Goal: Obtain resource: Obtain resource

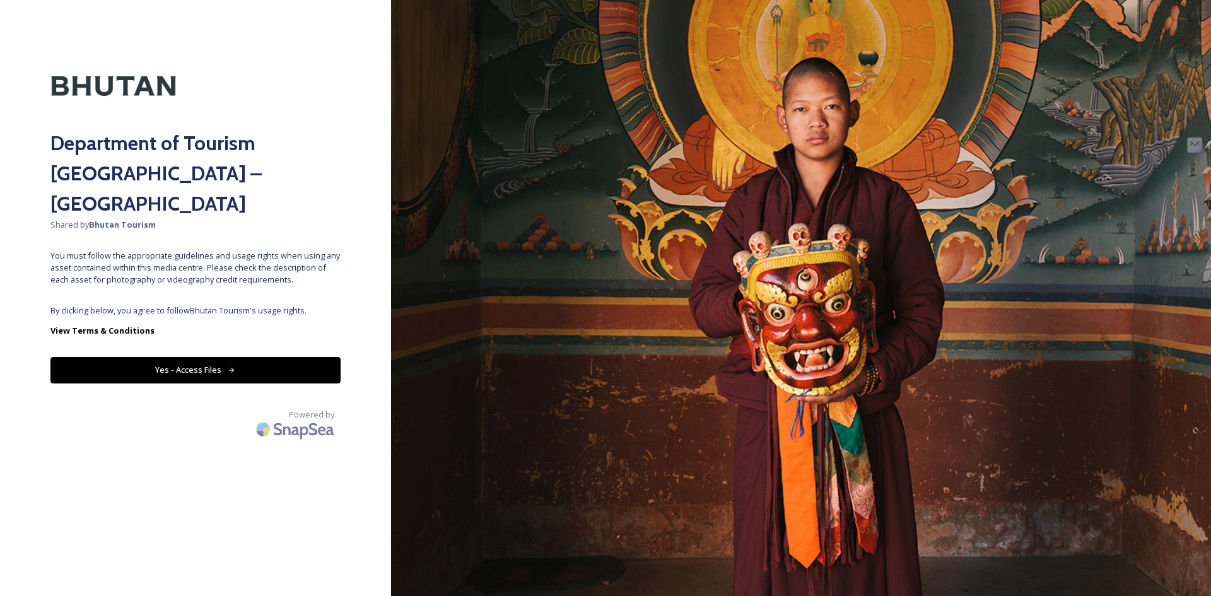
click at [199, 357] on button "Yes - Access Files" at bounding box center [195, 370] width 290 height 26
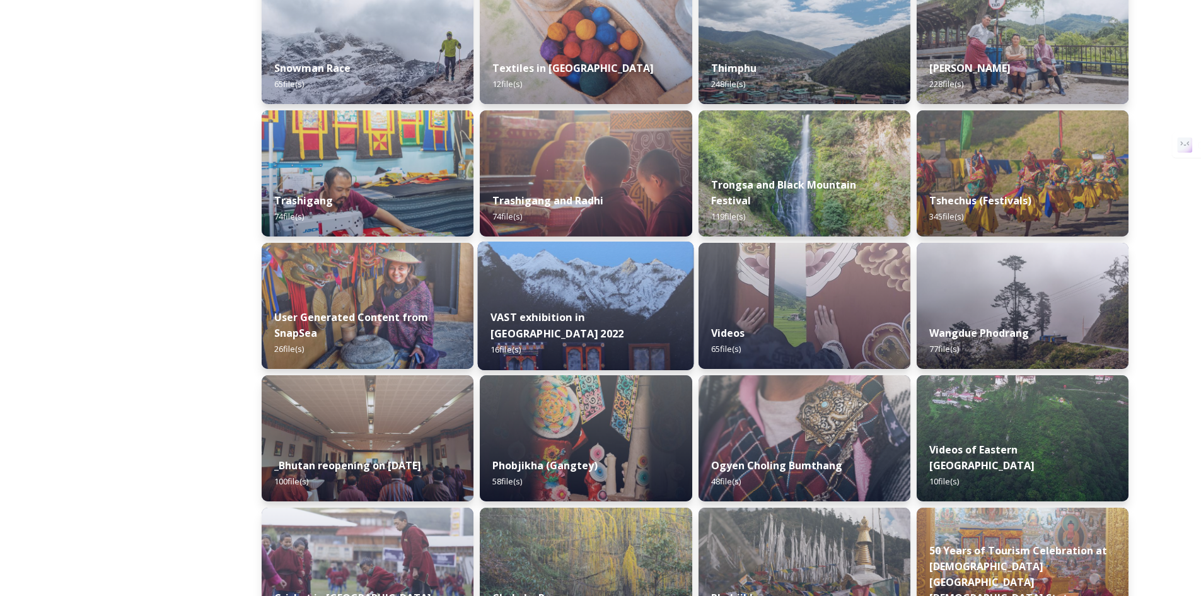
scroll to position [1046, 0]
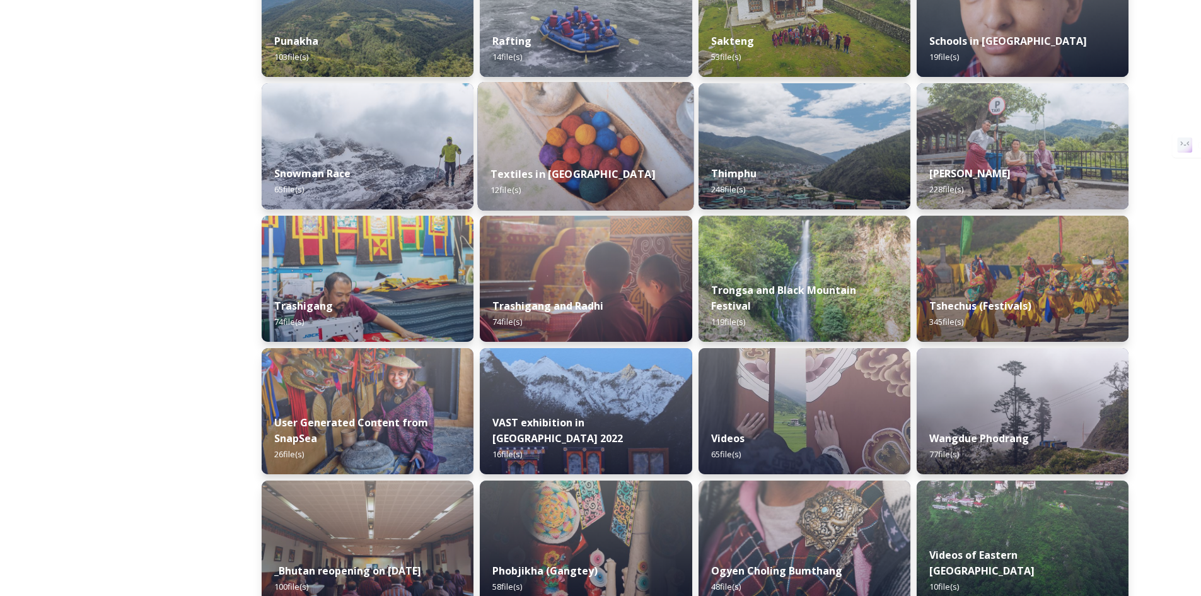
click at [563, 166] on div "Textiles in [GEOGRAPHIC_DATA] 12 file(s)" at bounding box center [586, 181] width 216 height 57
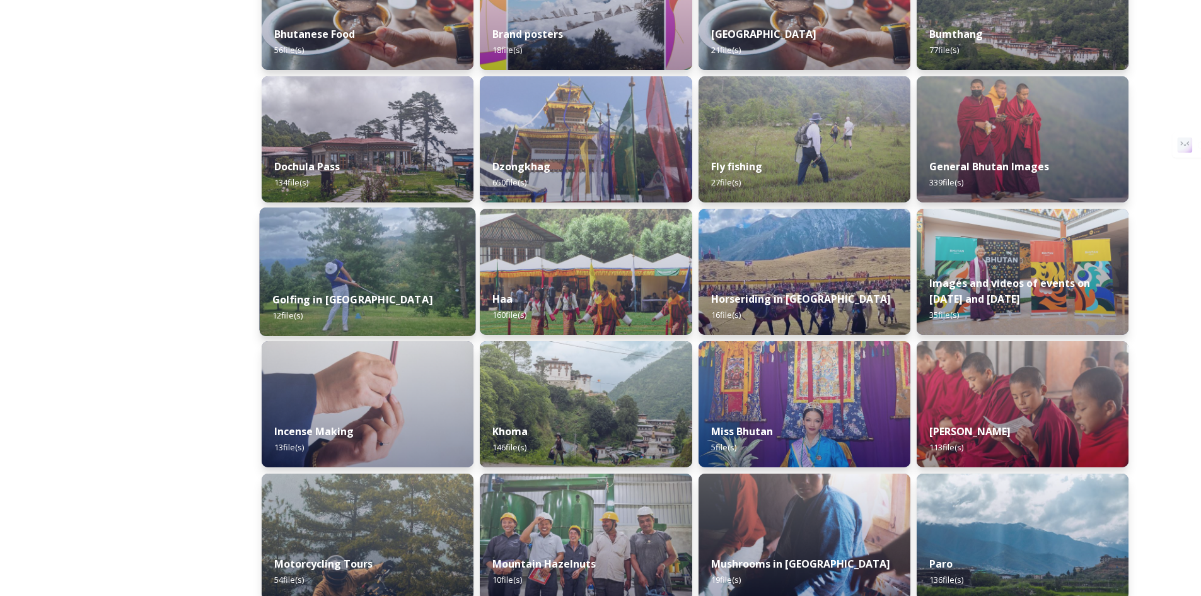
scroll to position [421, 0]
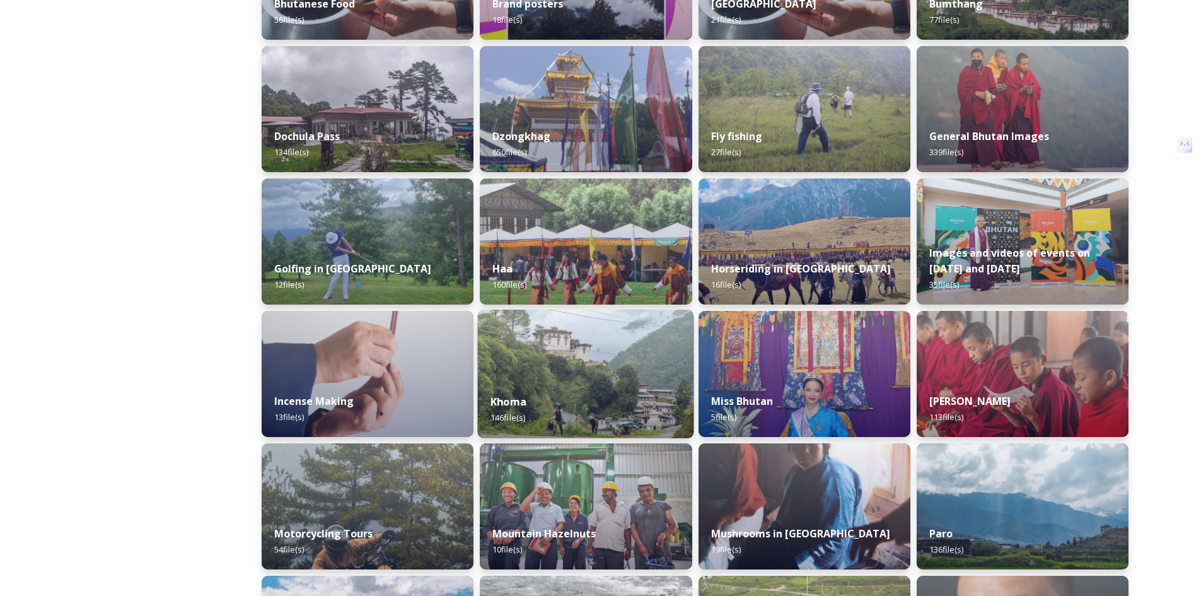
click at [590, 356] on img at bounding box center [586, 374] width 216 height 129
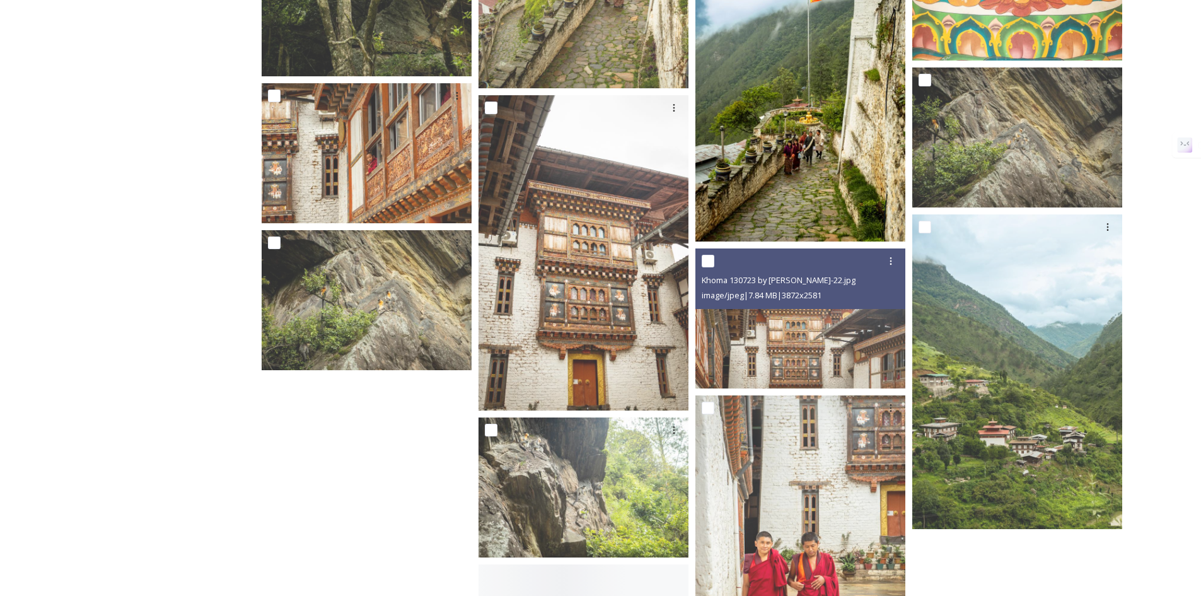
scroll to position [7147, 0]
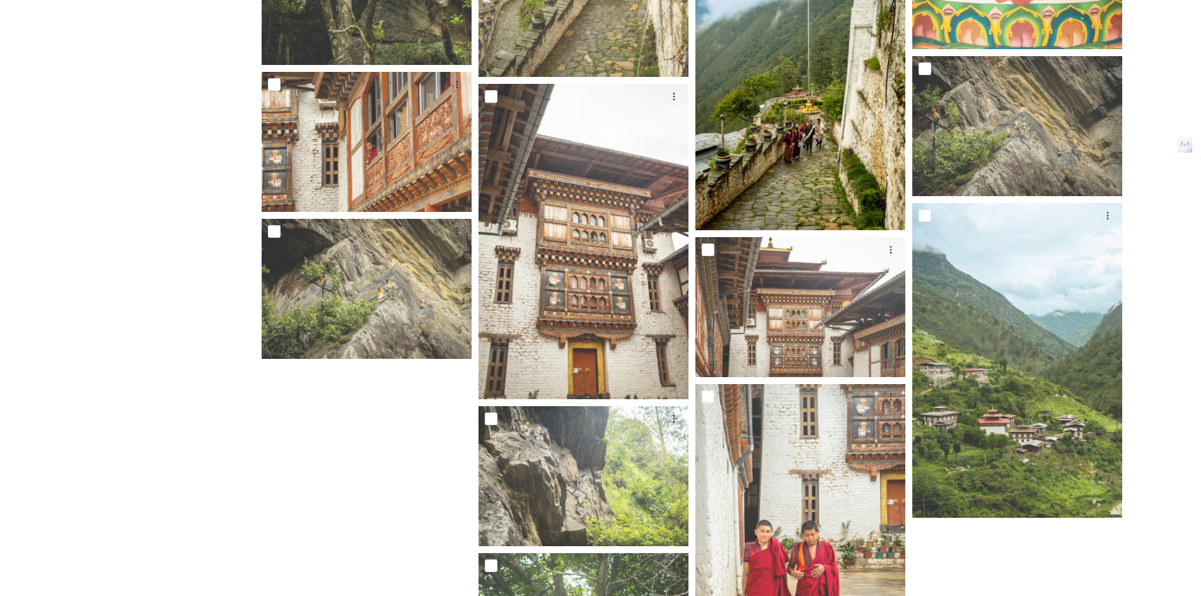
click at [779, 190] on img at bounding box center [801, 72] width 210 height 315
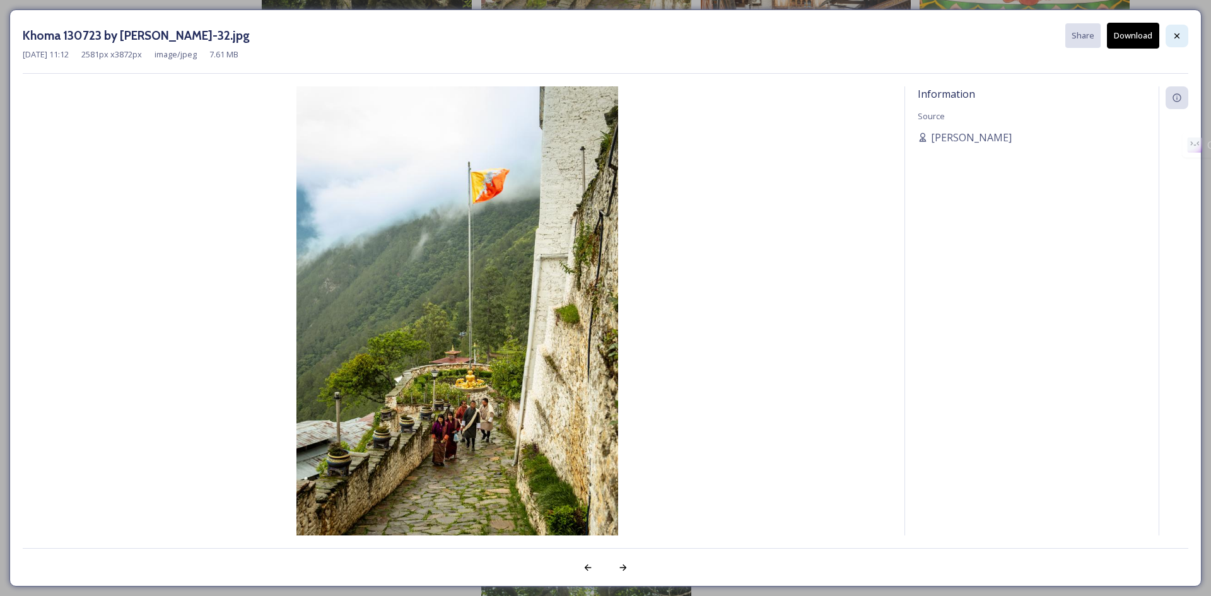
click at [1179, 37] on icon at bounding box center [1177, 36] width 10 height 10
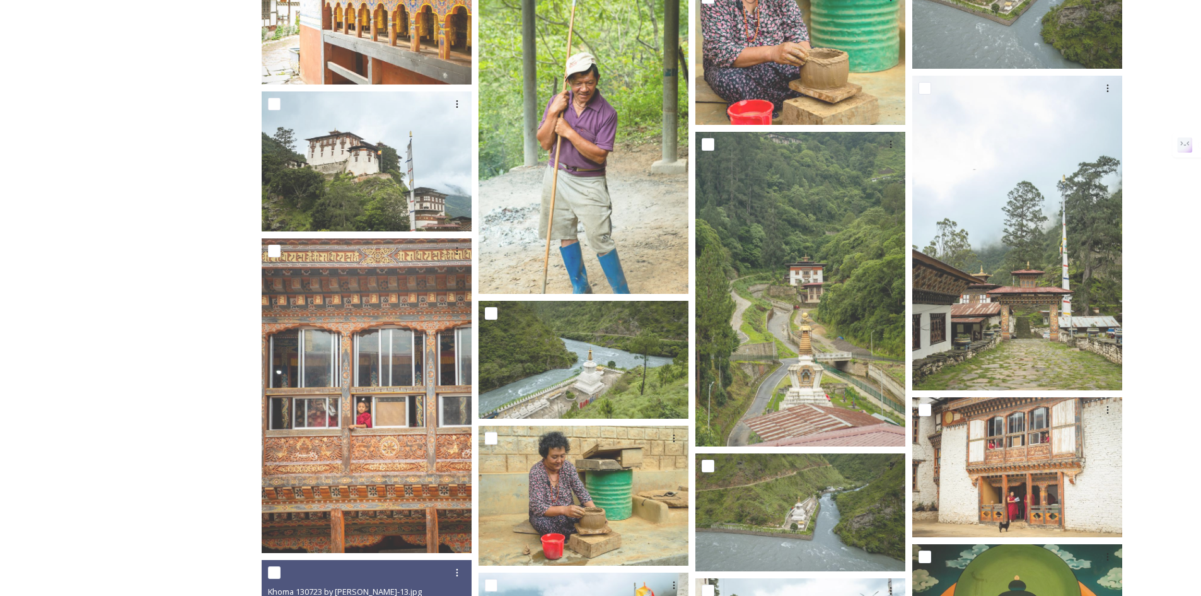
scroll to position [6332, 0]
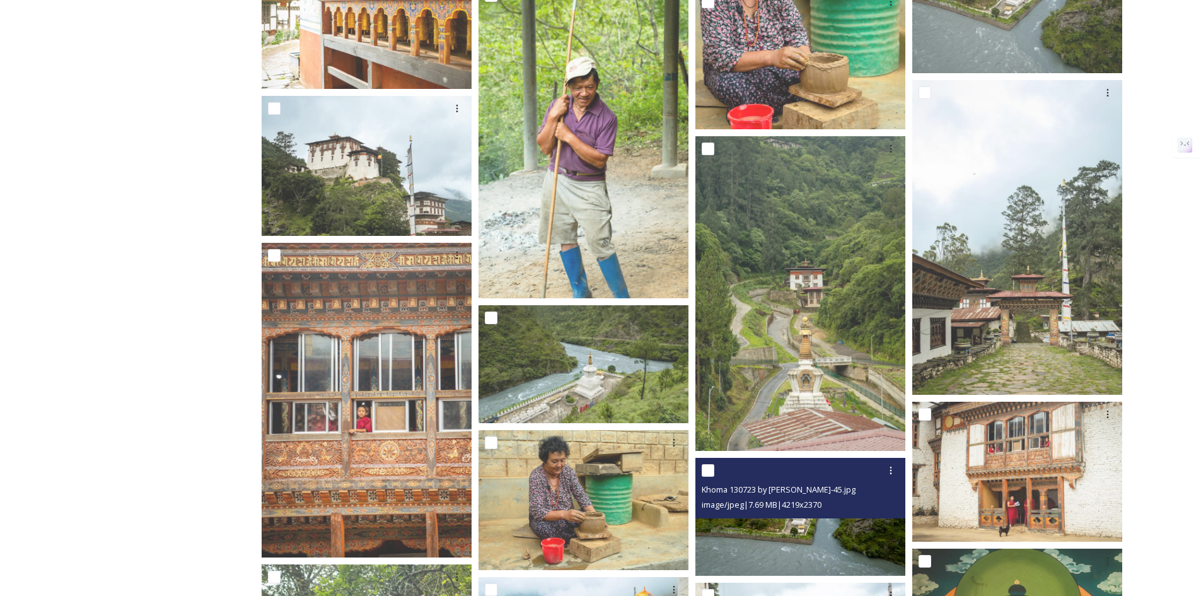
click at [761, 528] on img at bounding box center [801, 517] width 210 height 118
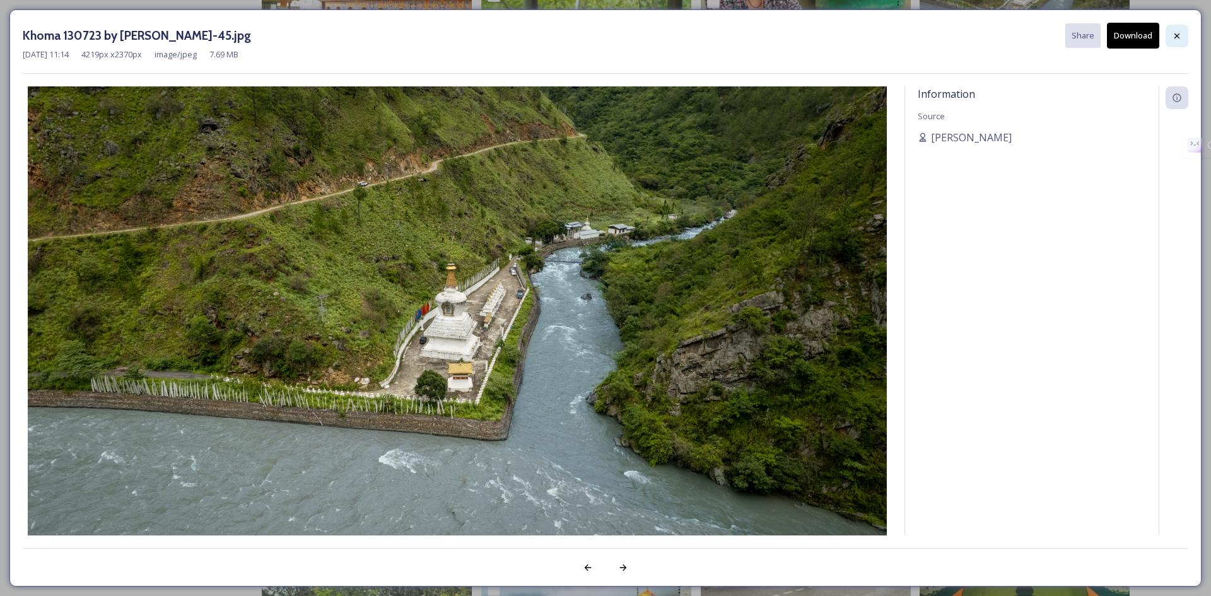
click at [1177, 39] on icon at bounding box center [1177, 36] width 10 height 10
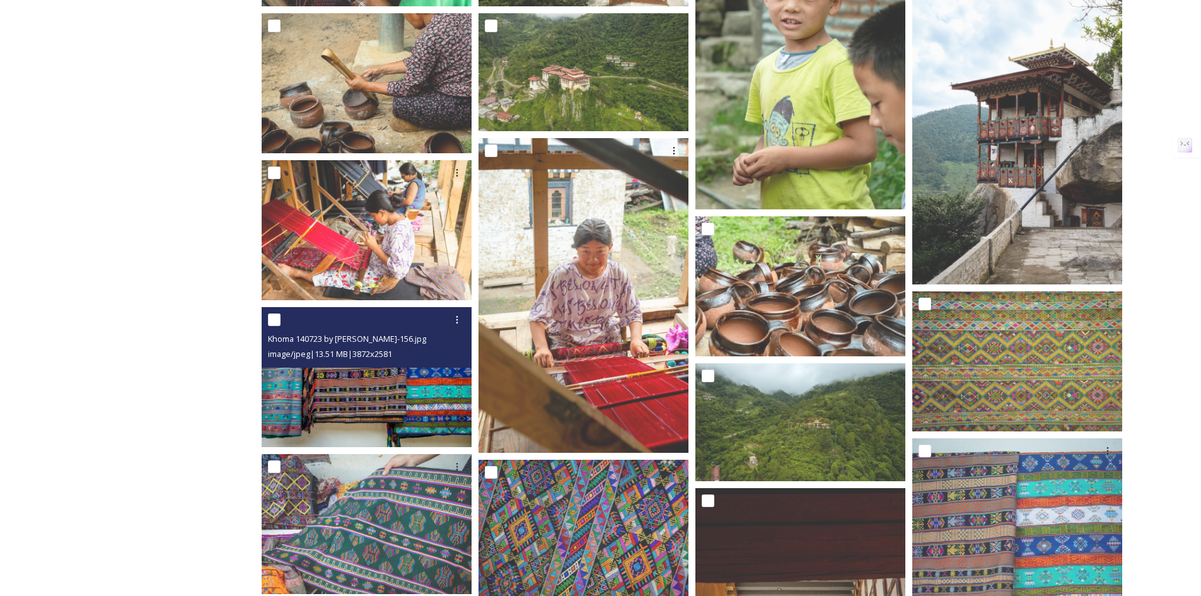
scroll to position [2654, 0]
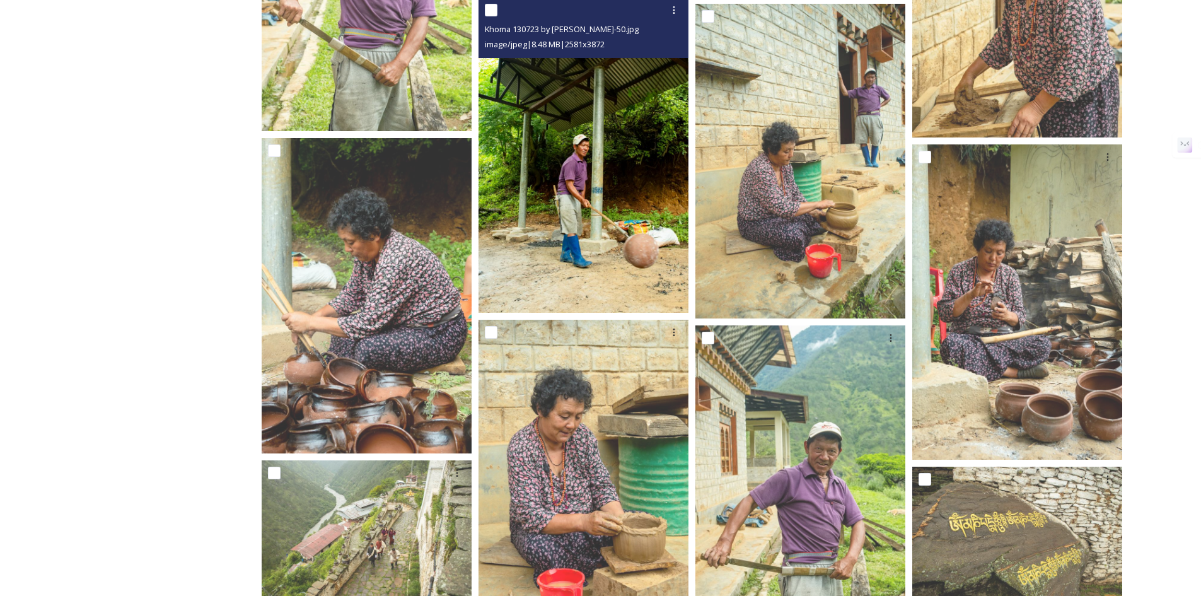
scroll to position [5702, 0]
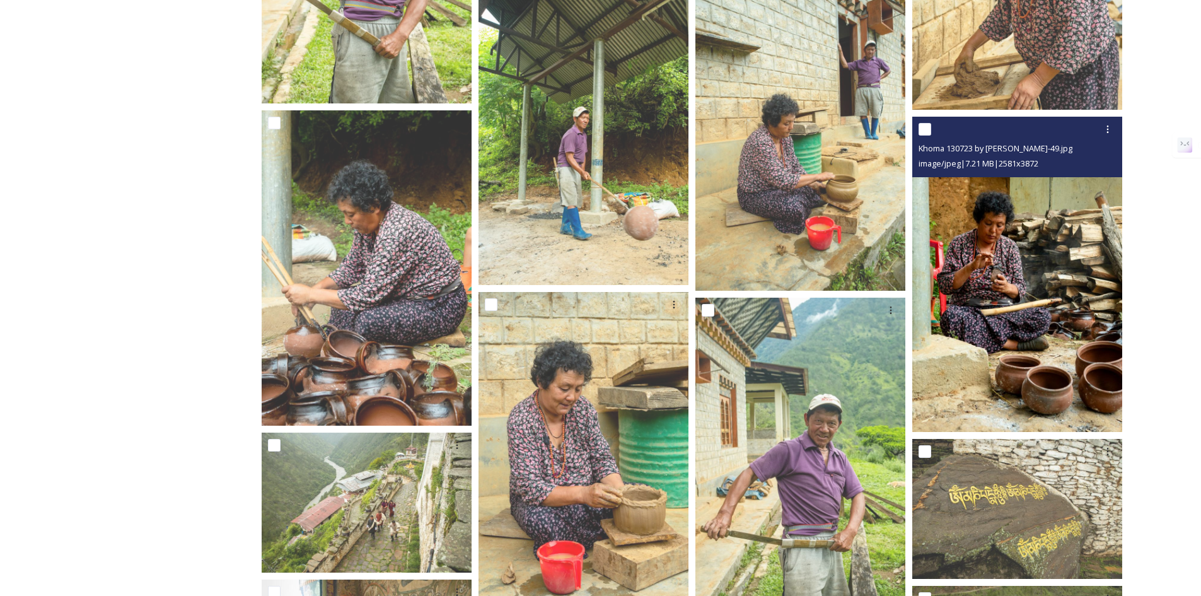
click at [974, 395] on img at bounding box center [1018, 274] width 210 height 315
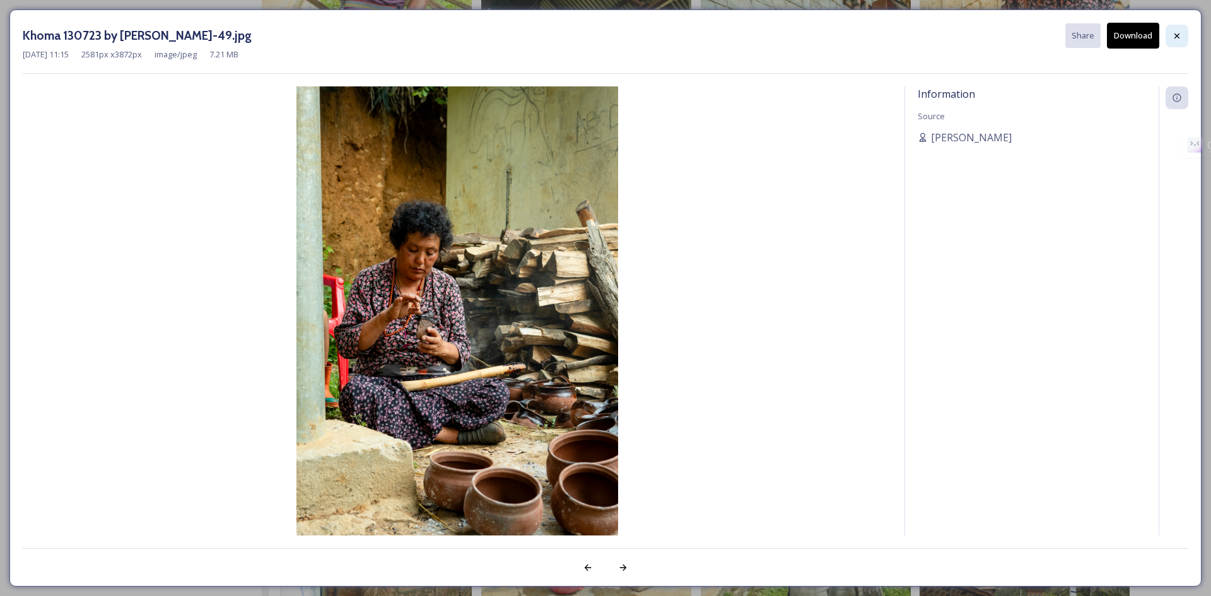
click at [1170, 38] on div at bounding box center [1176, 36] width 23 height 23
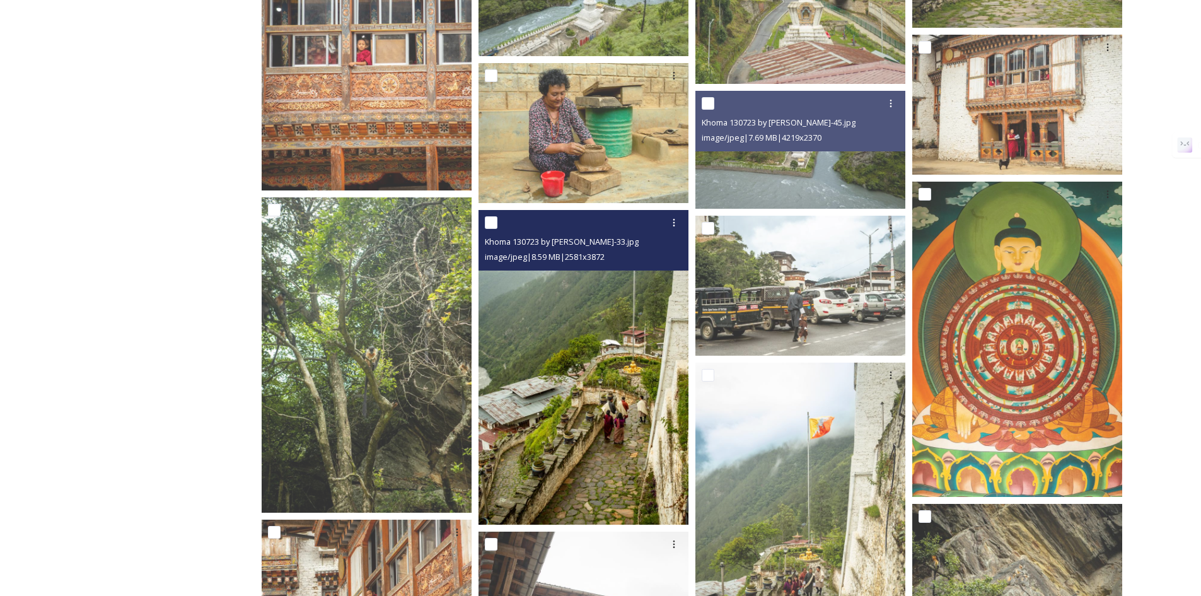
scroll to position [6753, 0]
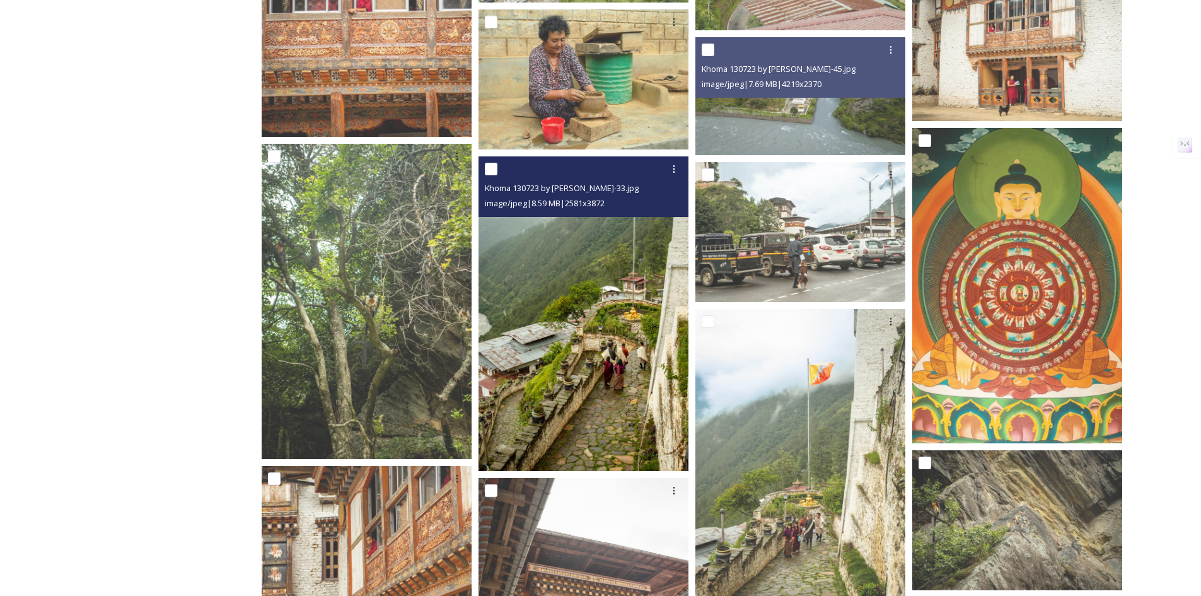
click at [538, 417] on img at bounding box center [584, 313] width 210 height 315
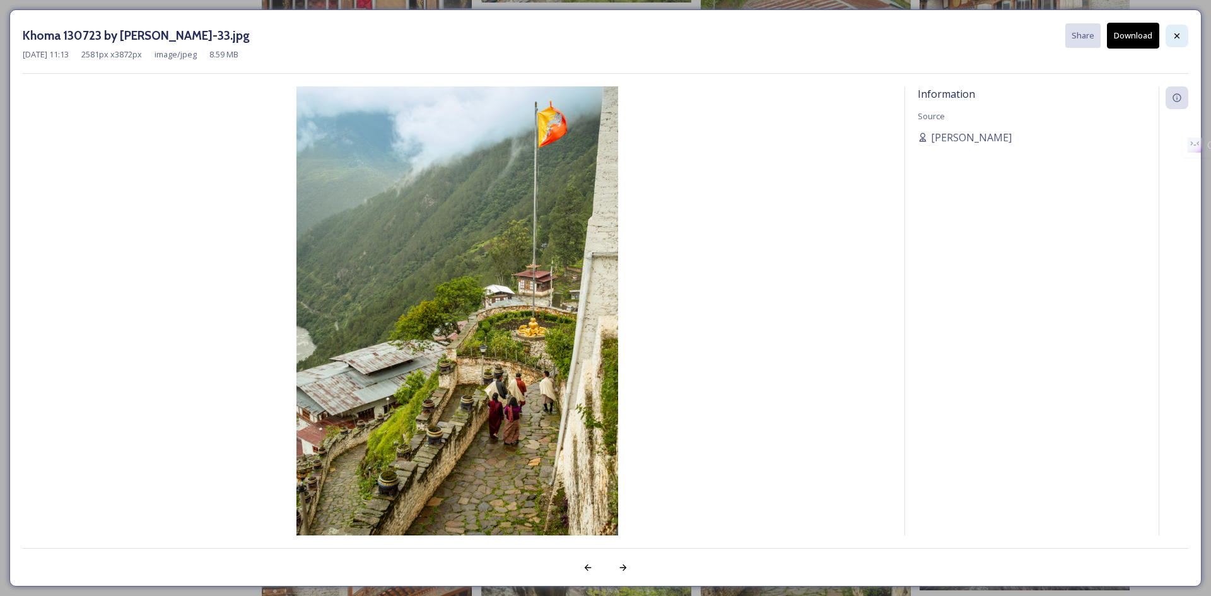
click at [1174, 35] on icon at bounding box center [1177, 36] width 10 height 10
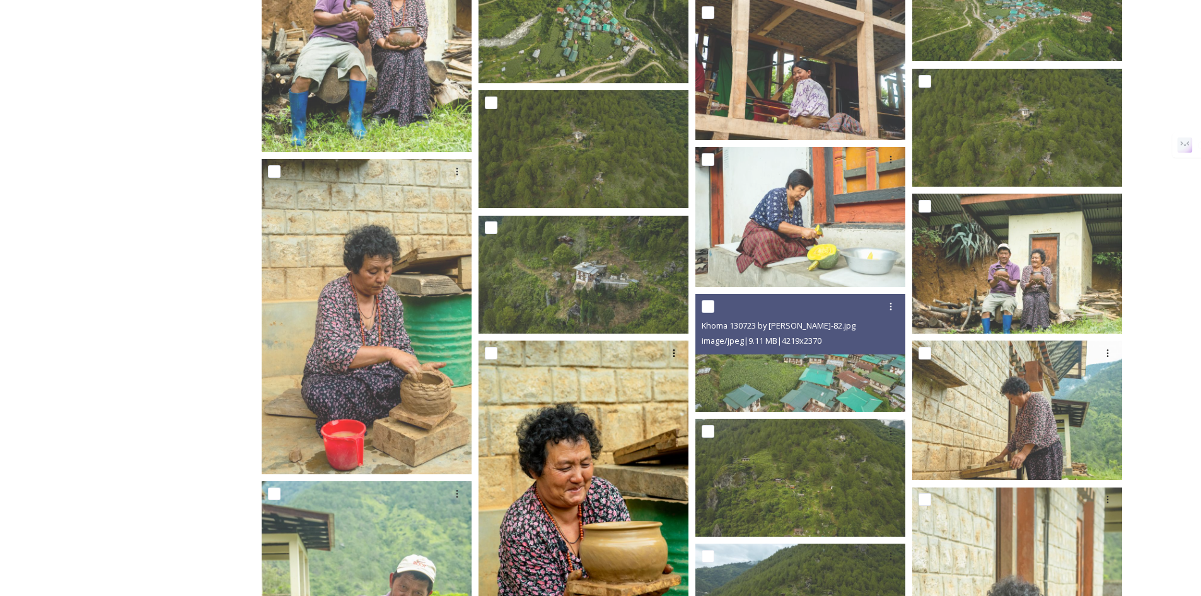
scroll to position [5071, 0]
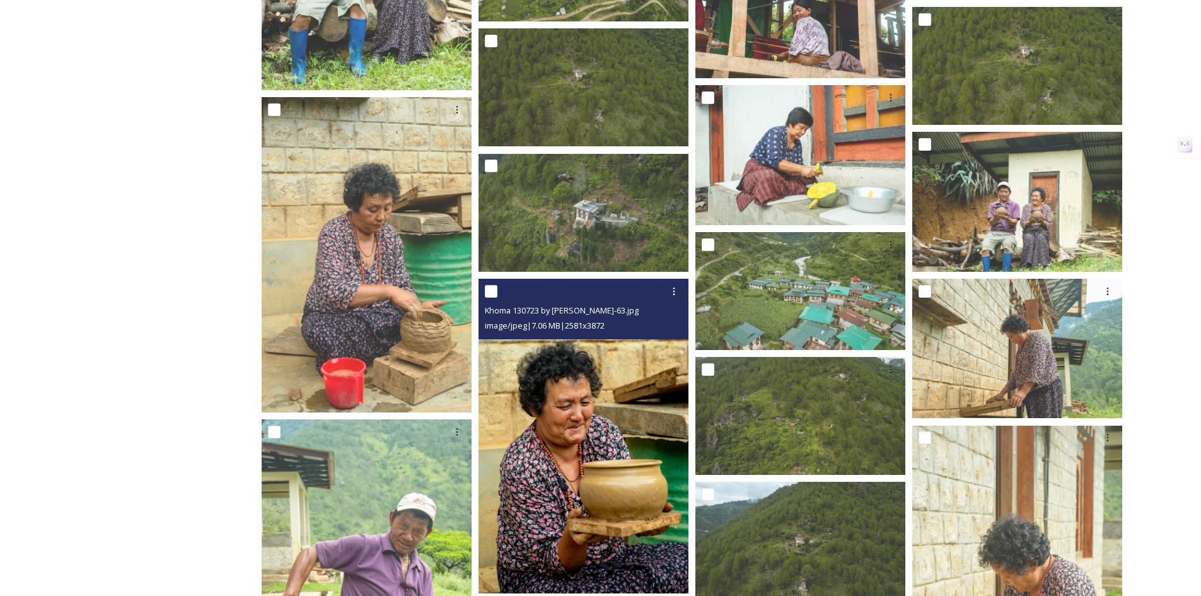
click at [636, 423] on img at bounding box center [584, 436] width 210 height 315
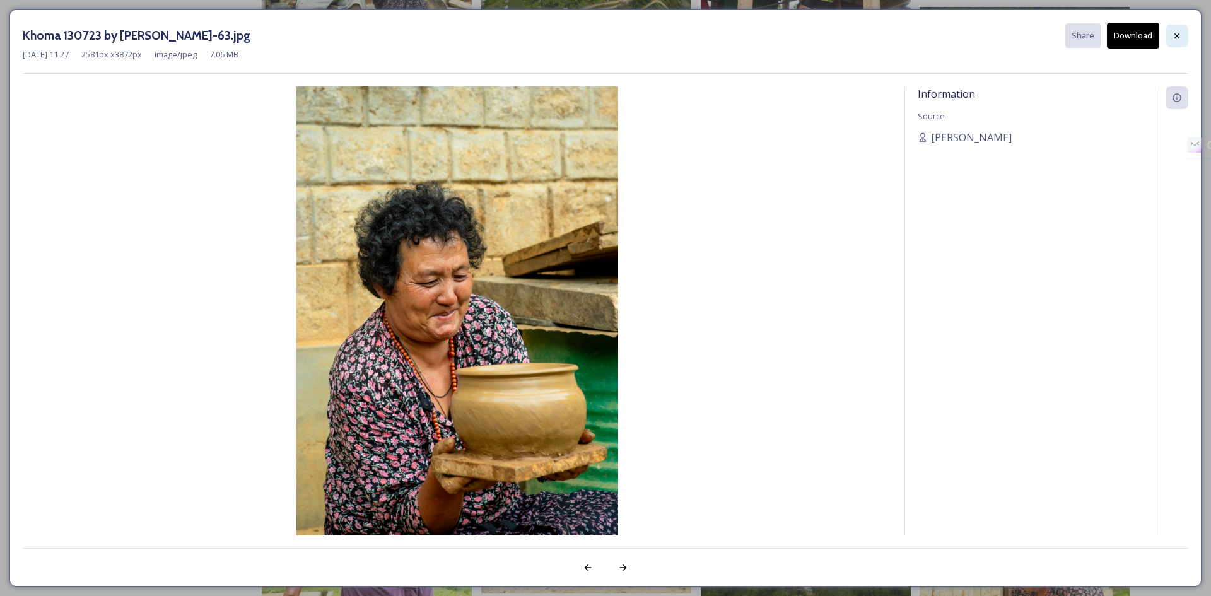
click at [1170, 31] on div at bounding box center [1176, 36] width 23 height 23
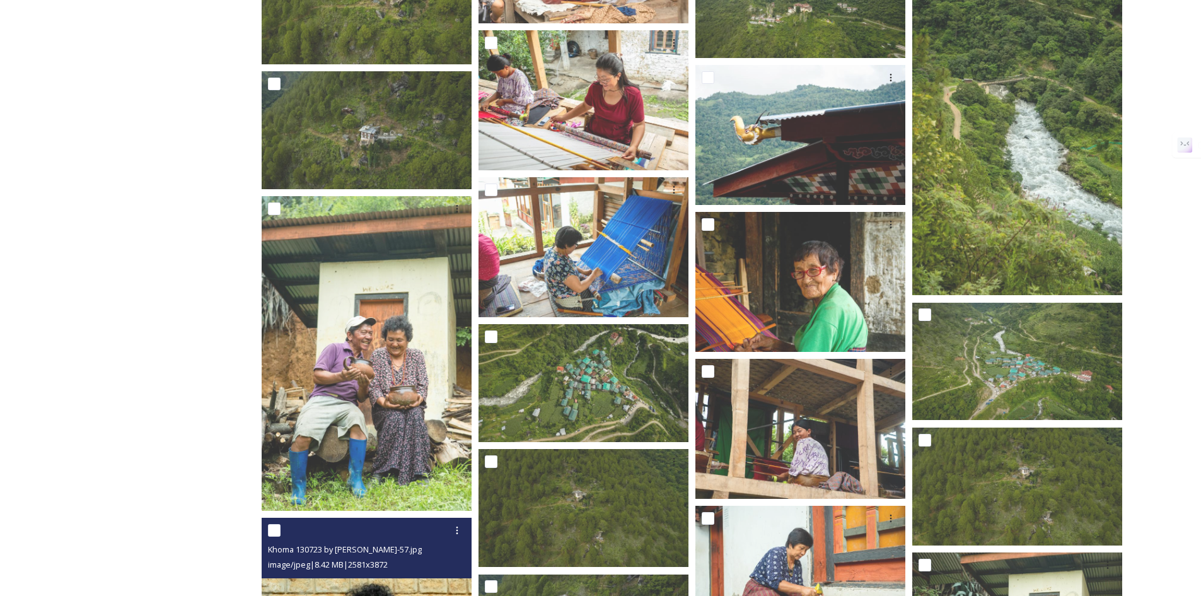
scroll to position [4335, 0]
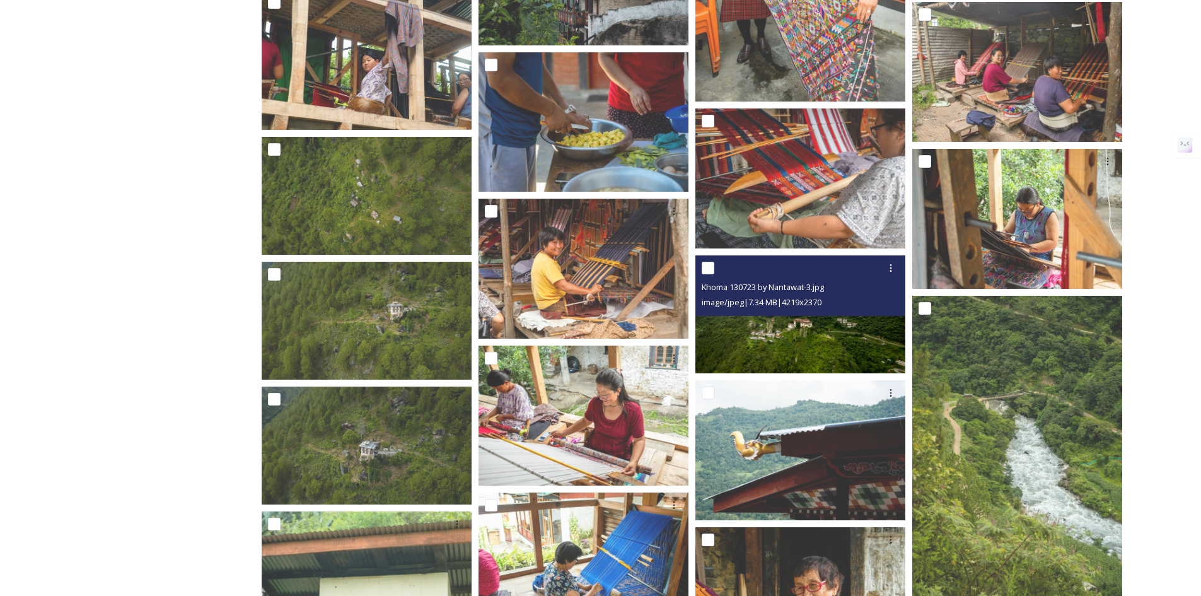
click at [730, 340] on img at bounding box center [801, 314] width 210 height 118
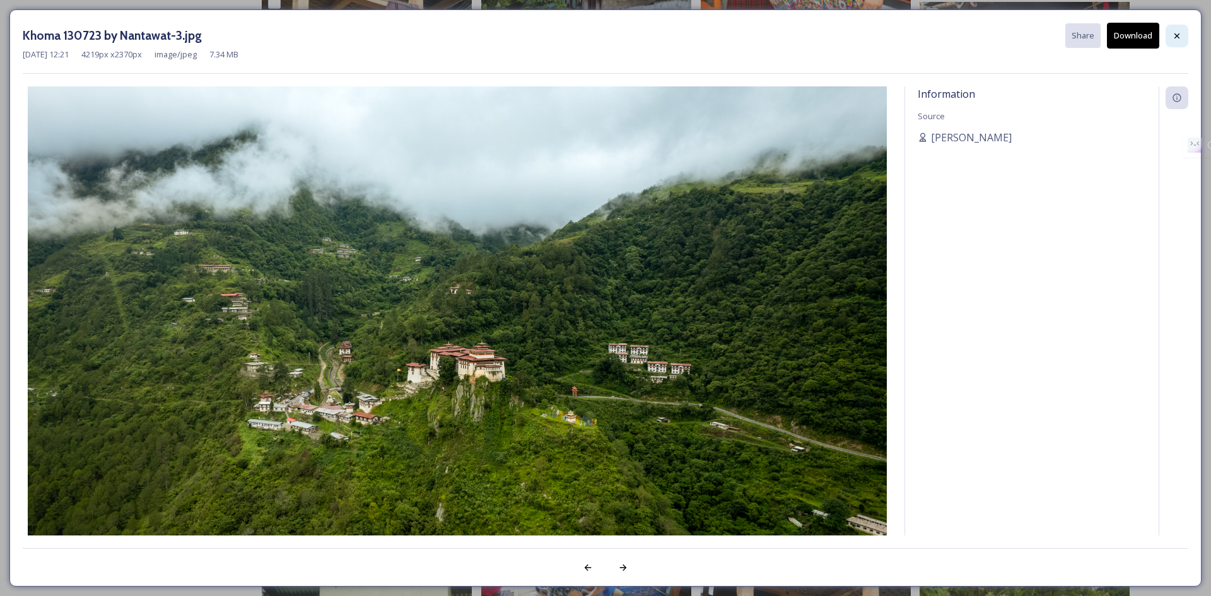
click at [1170, 37] on div at bounding box center [1176, 36] width 23 height 23
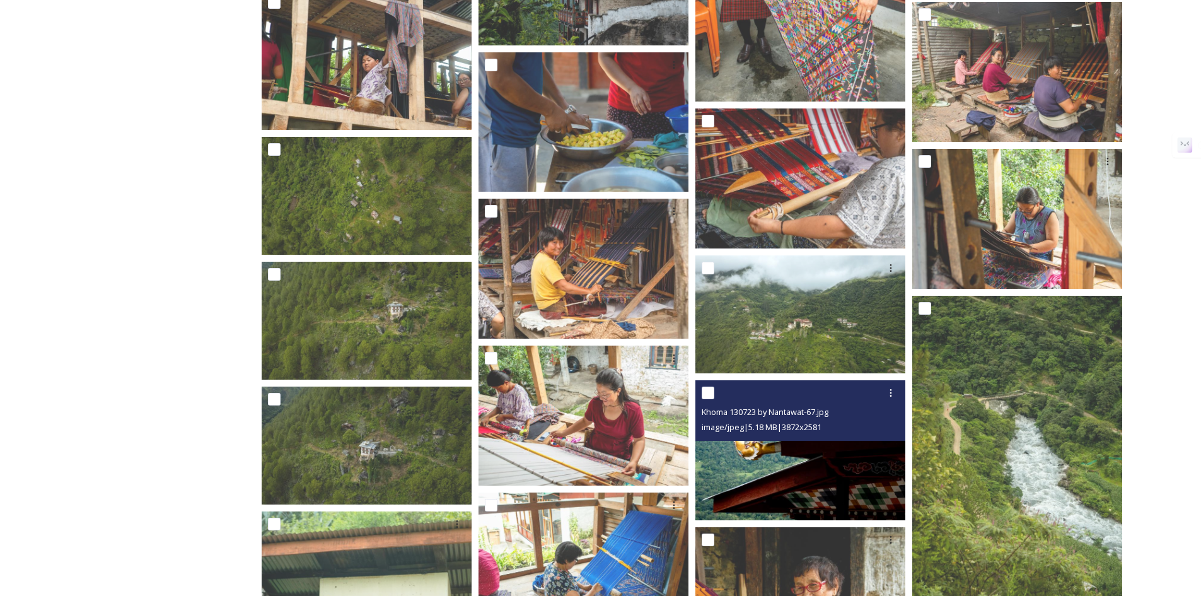
scroll to position [4230, 0]
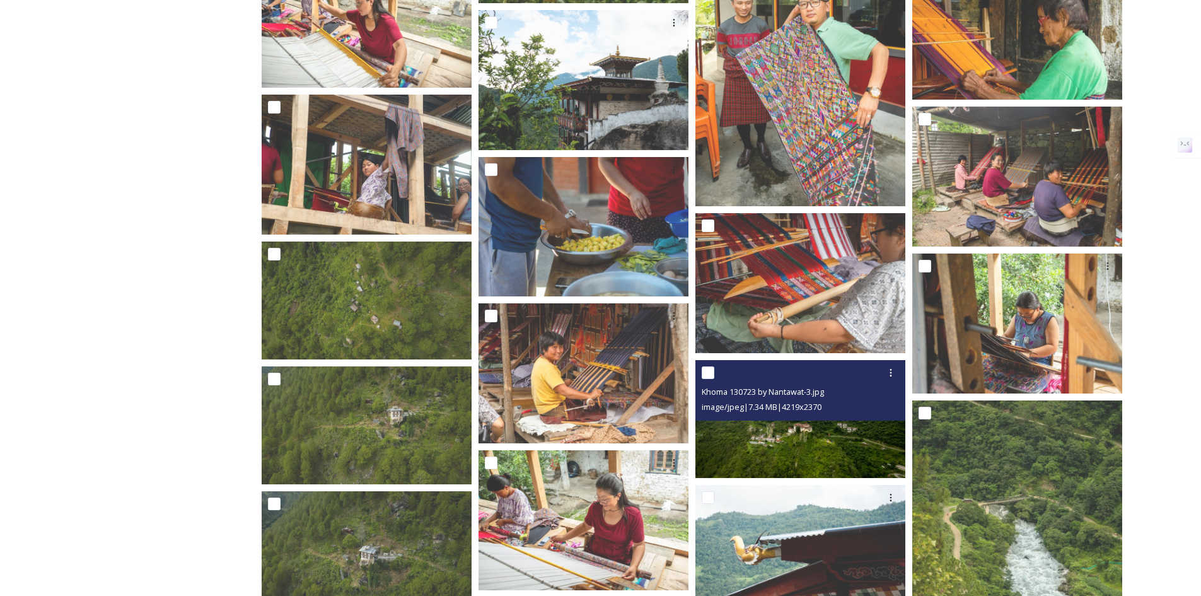
click at [740, 445] on img at bounding box center [801, 419] width 210 height 118
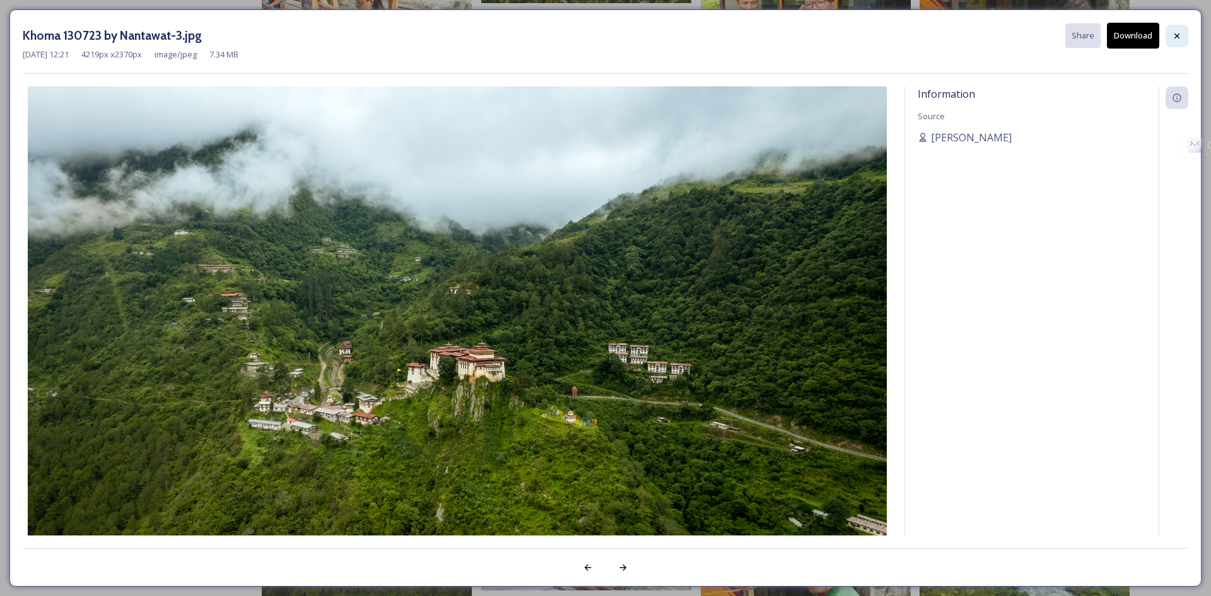
click at [1172, 34] on icon at bounding box center [1177, 36] width 10 height 10
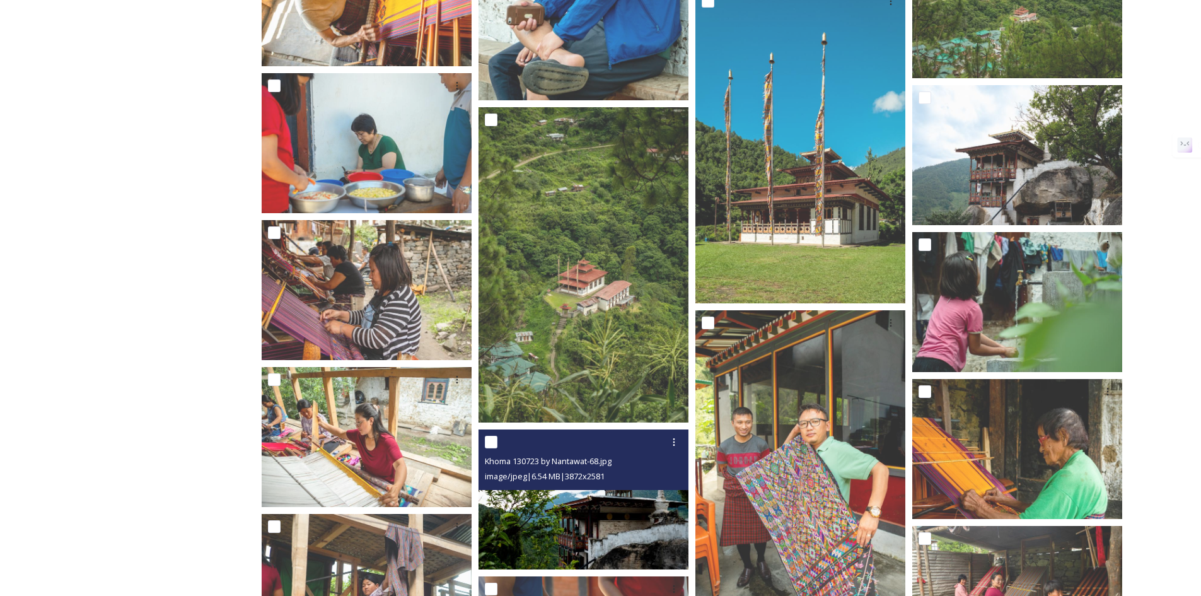
scroll to position [3810, 0]
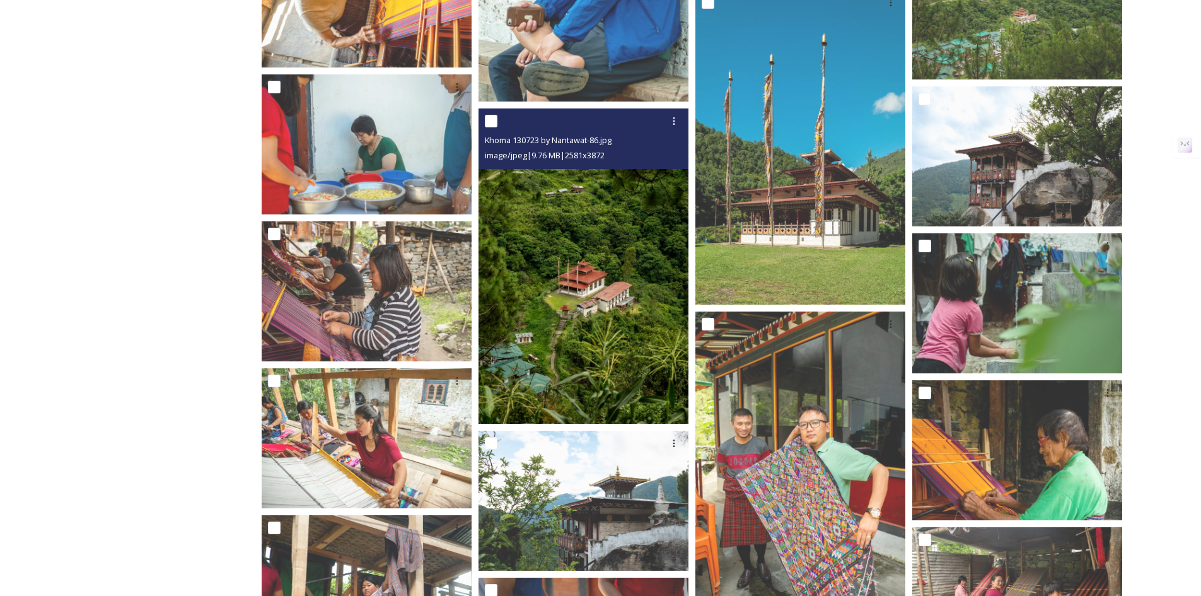
click at [571, 320] on img at bounding box center [584, 265] width 210 height 315
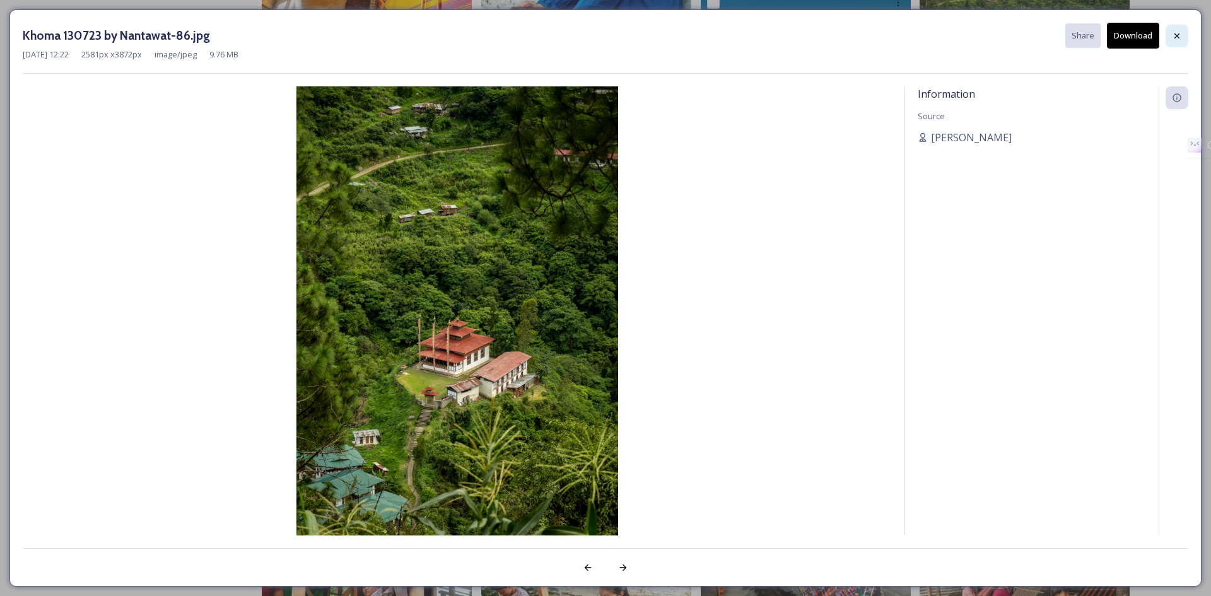
click at [1173, 35] on icon at bounding box center [1177, 36] width 10 height 10
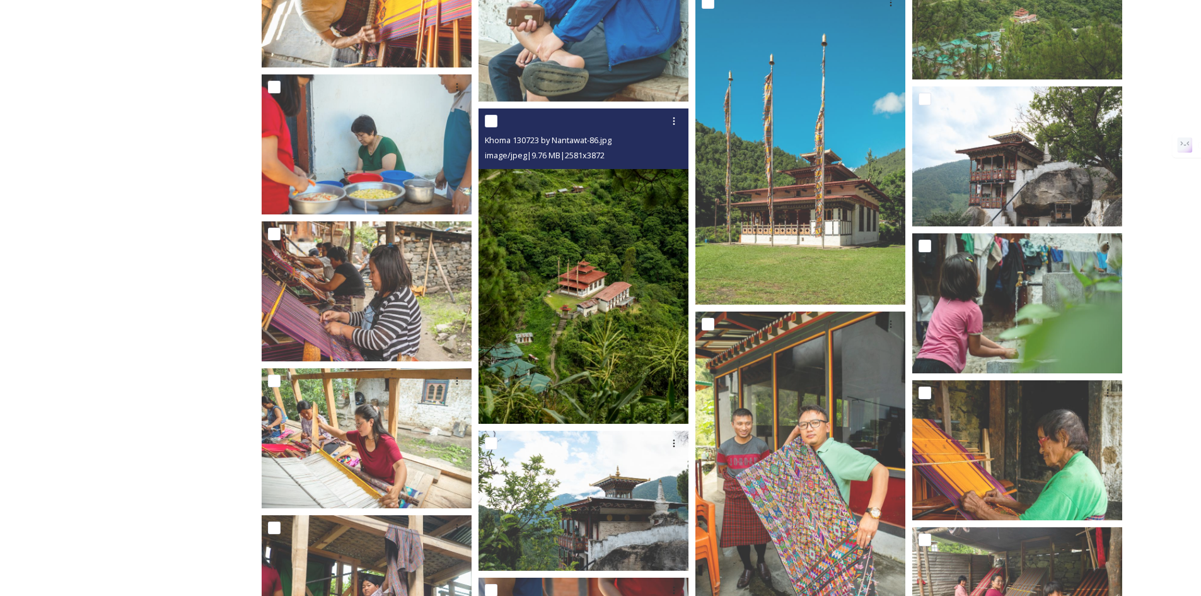
scroll to position [3915, 0]
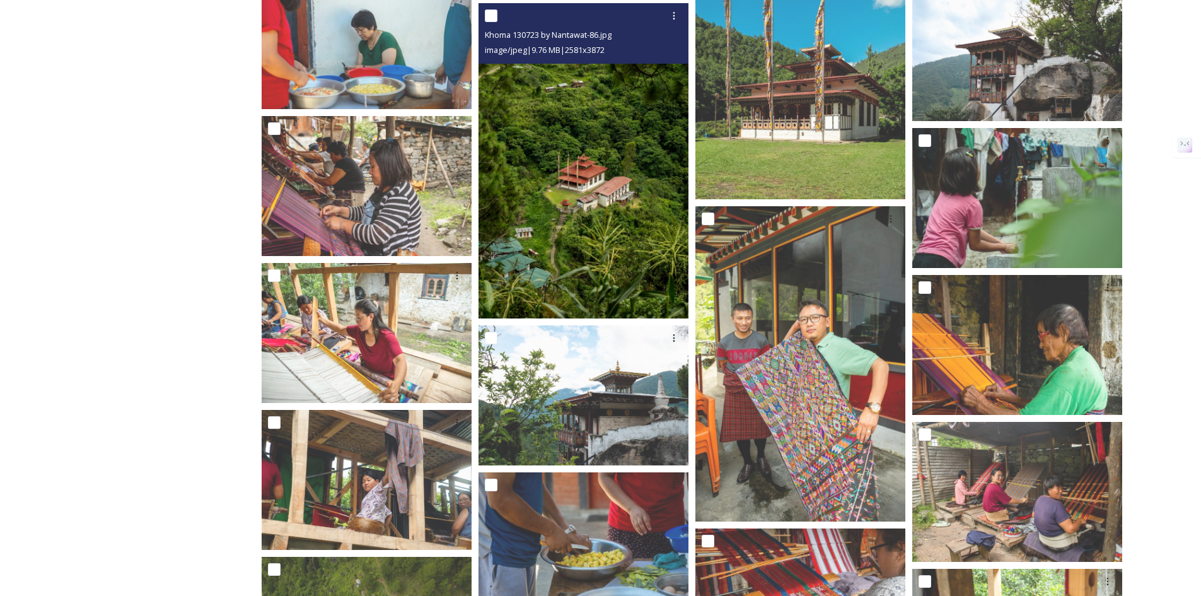
click at [595, 263] on img at bounding box center [584, 160] width 210 height 315
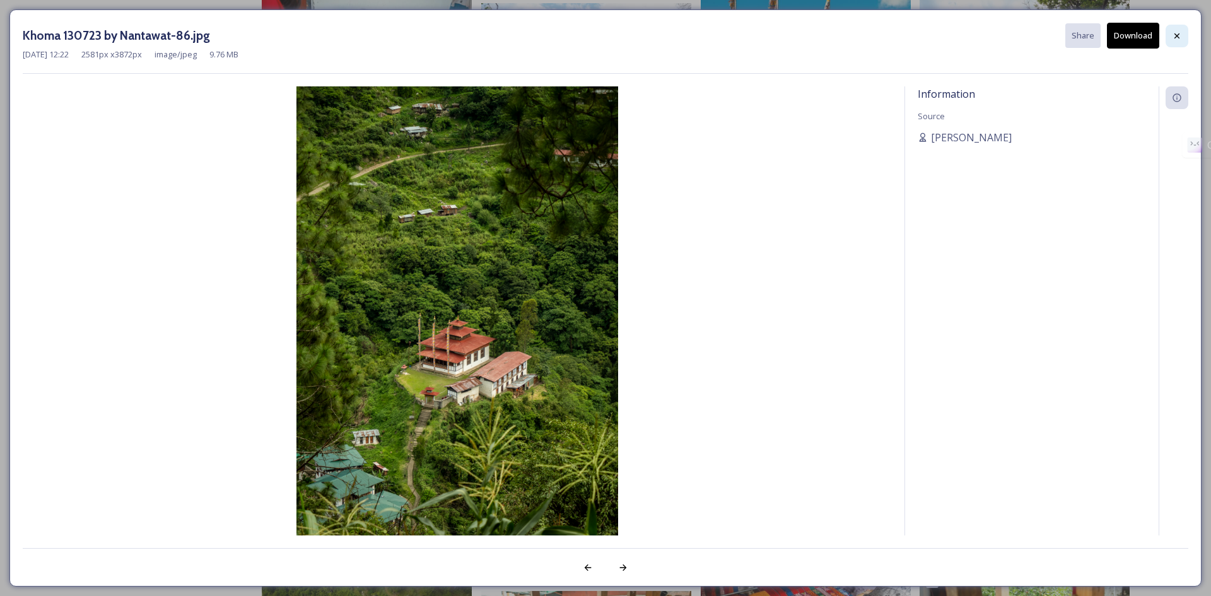
click at [1175, 31] on icon at bounding box center [1177, 36] width 10 height 10
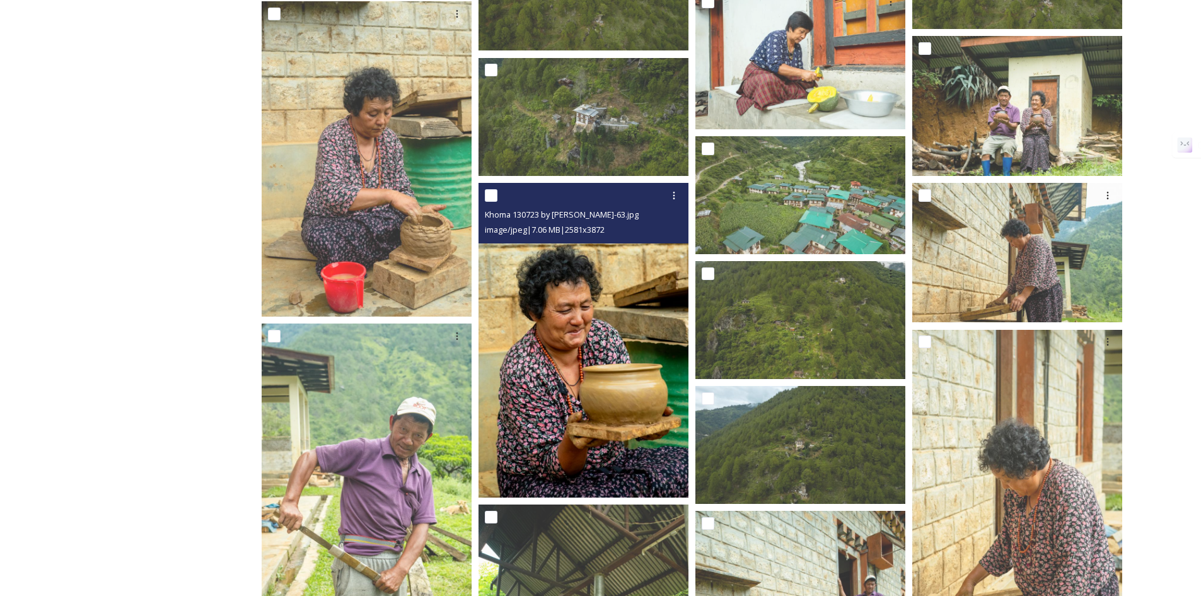
scroll to position [5281, 0]
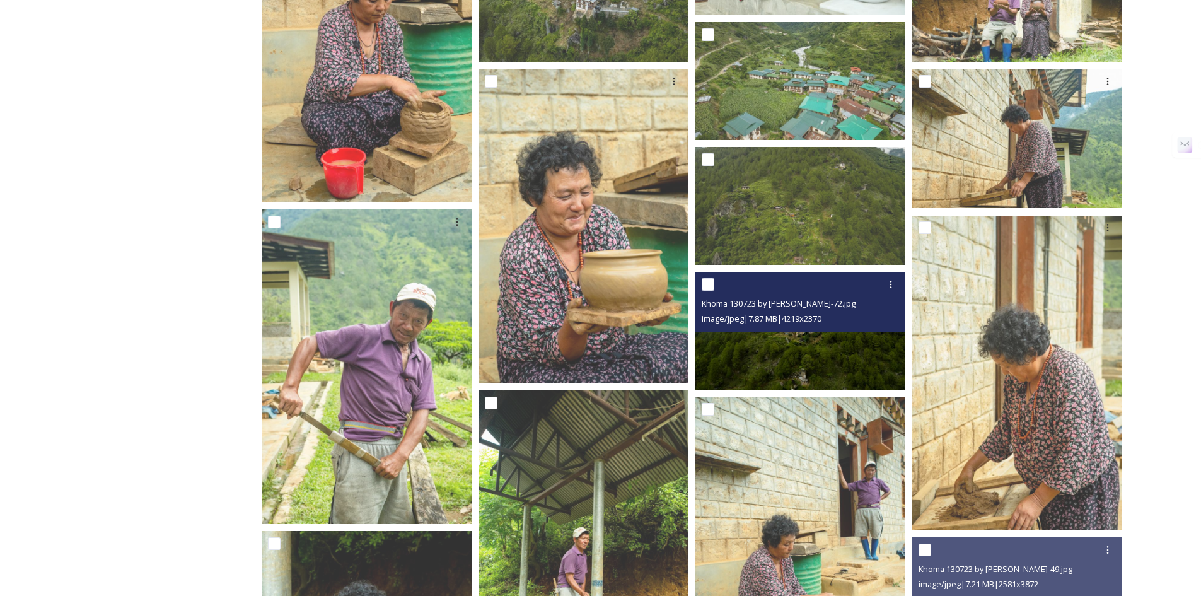
click at [784, 366] on img at bounding box center [801, 331] width 210 height 118
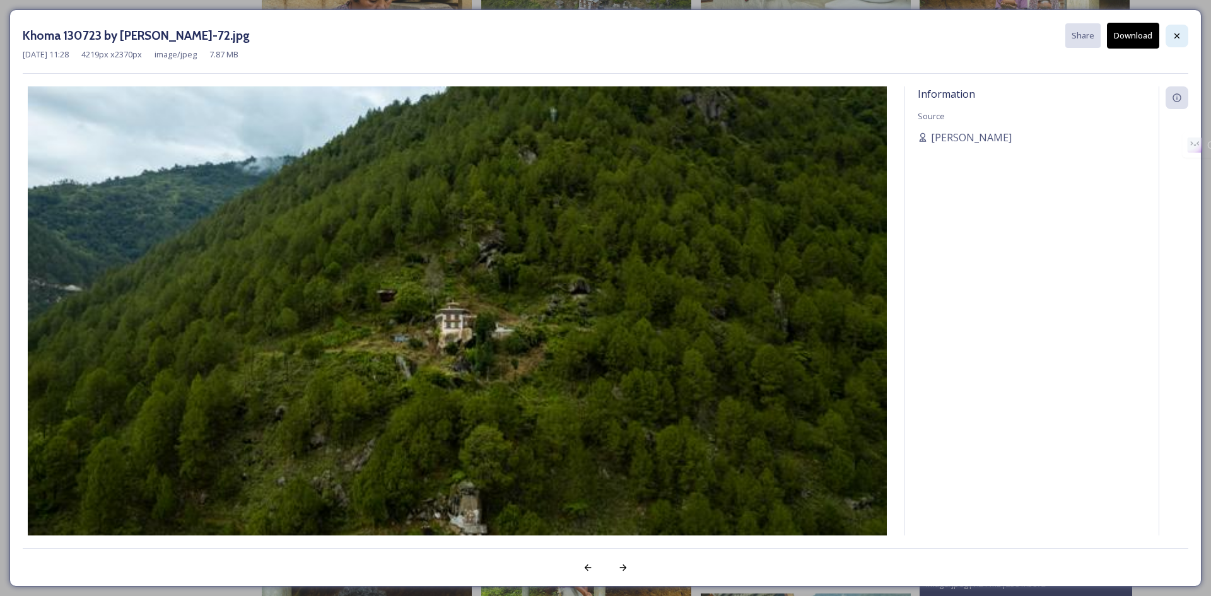
click at [1178, 34] on icon at bounding box center [1176, 35] width 5 height 5
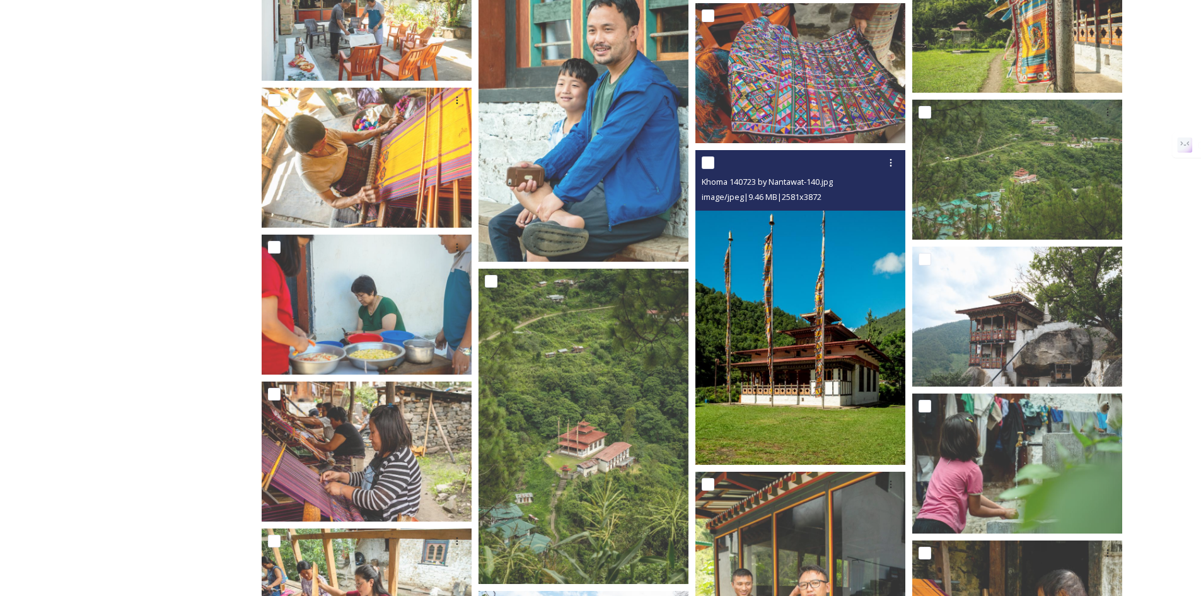
scroll to position [3543, 0]
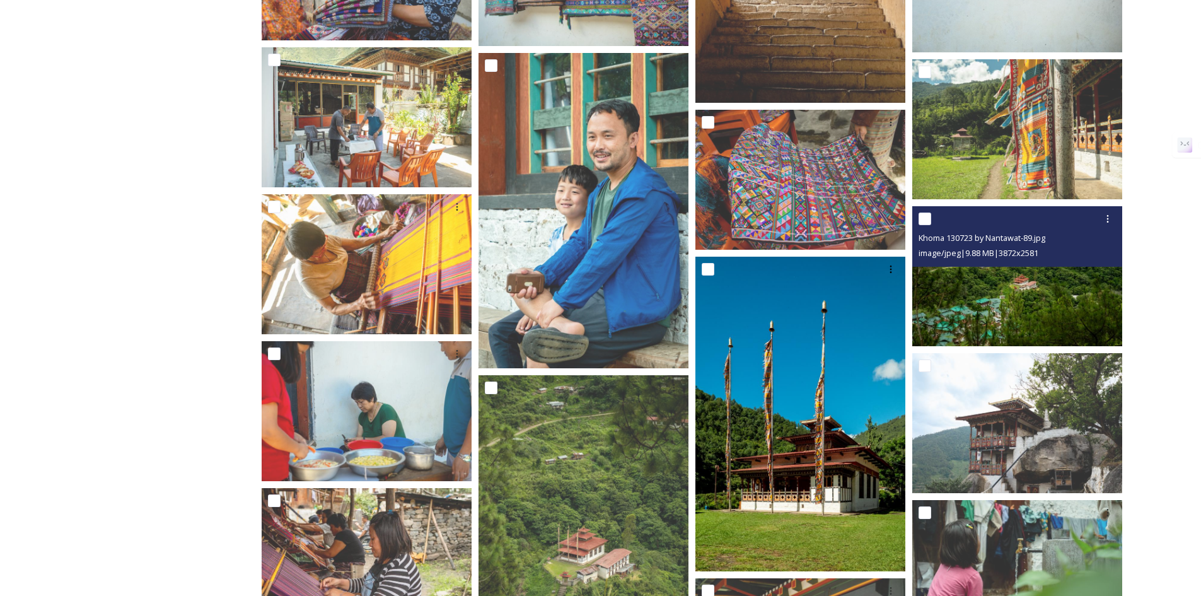
click at [1015, 319] on img at bounding box center [1018, 276] width 210 height 140
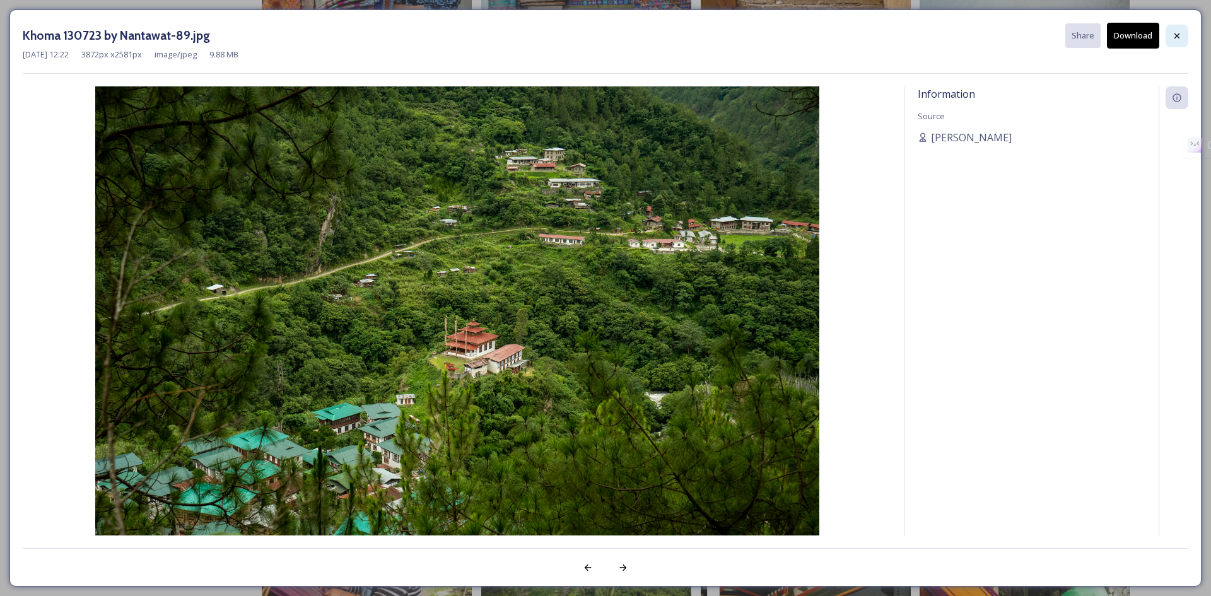
click at [1183, 33] on div at bounding box center [1176, 36] width 23 height 23
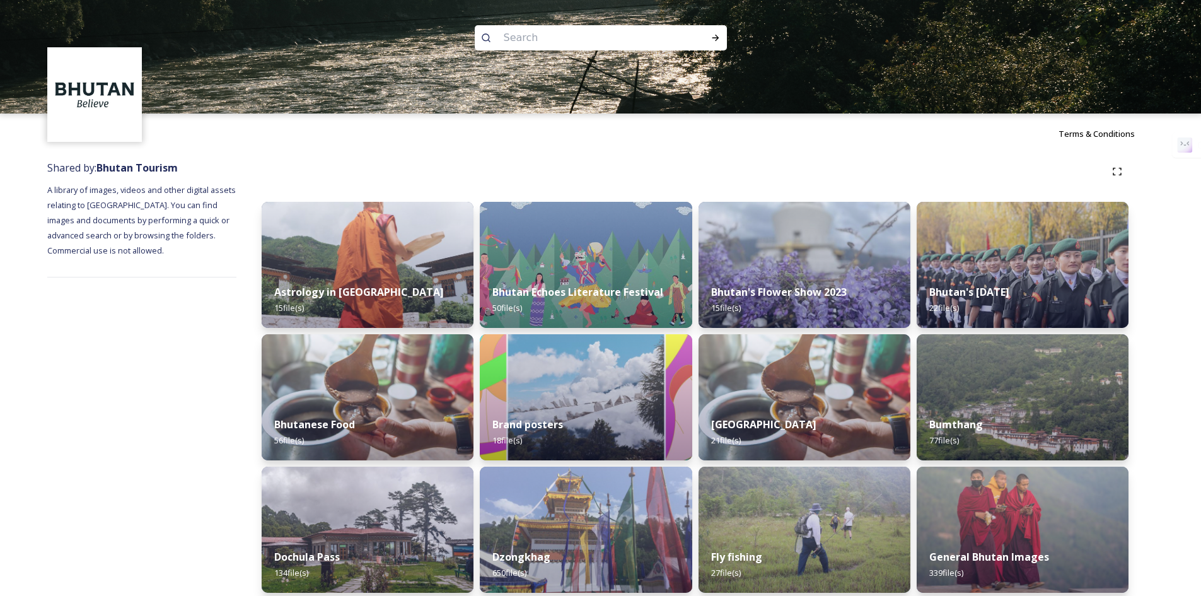
click at [554, 32] on input at bounding box center [584, 38] width 173 height 28
paste input "Merak-Sakteng"
type input "Merak-Sakteng"
click at [714, 33] on icon at bounding box center [716, 38] width 10 height 10
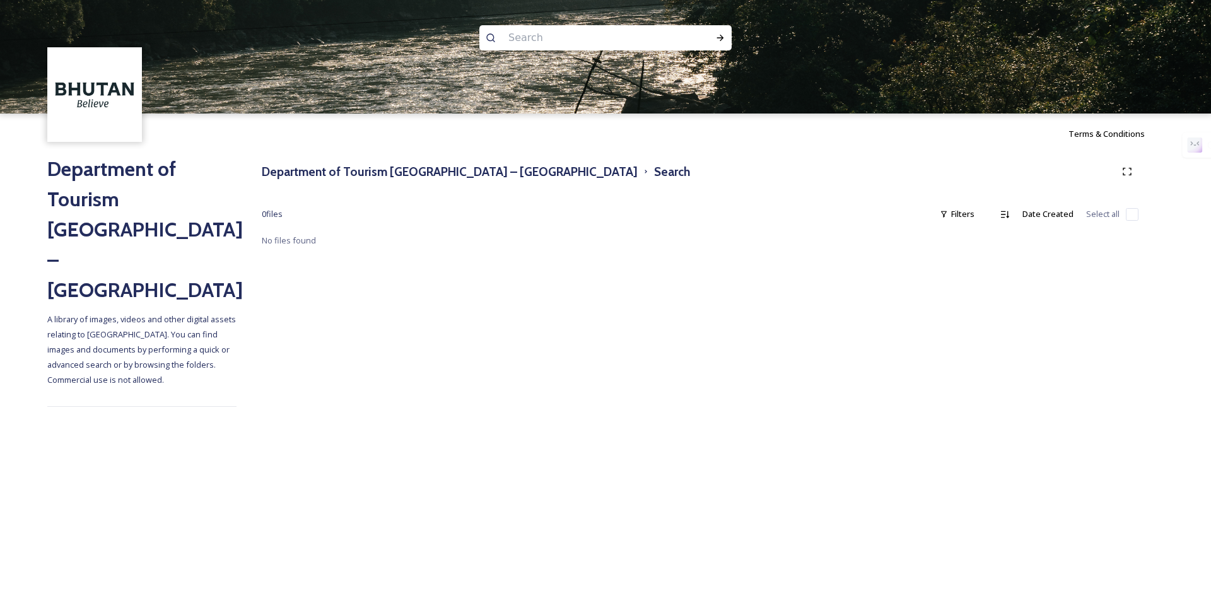
click at [554, 30] on input at bounding box center [588, 38] width 173 height 28
paste input "Merak-Sakteng"
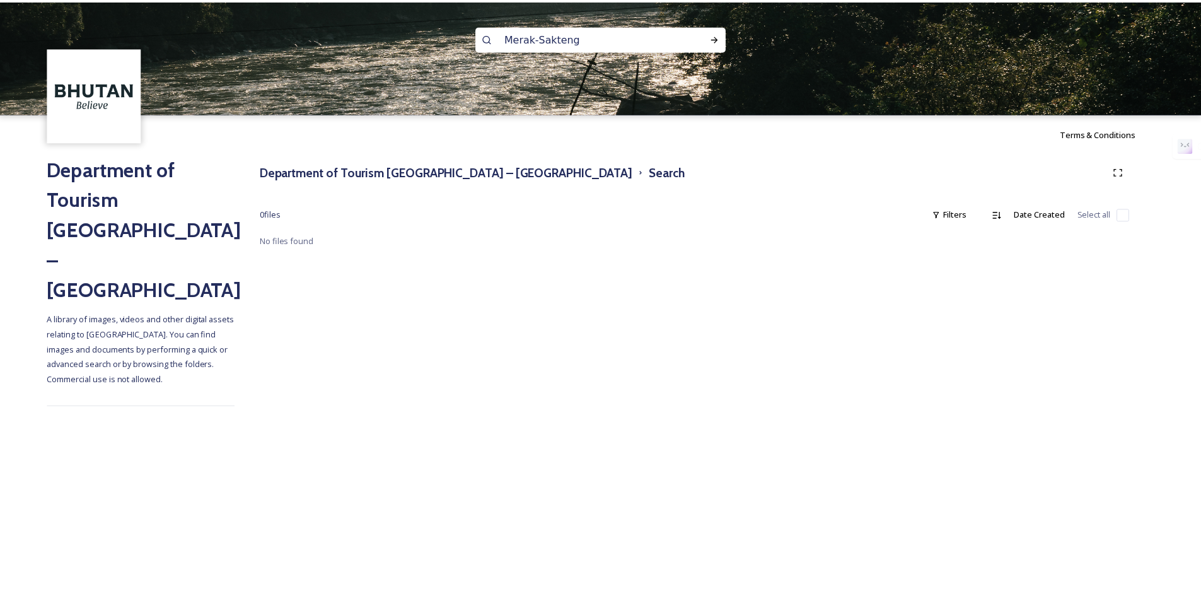
scroll to position [1, 0]
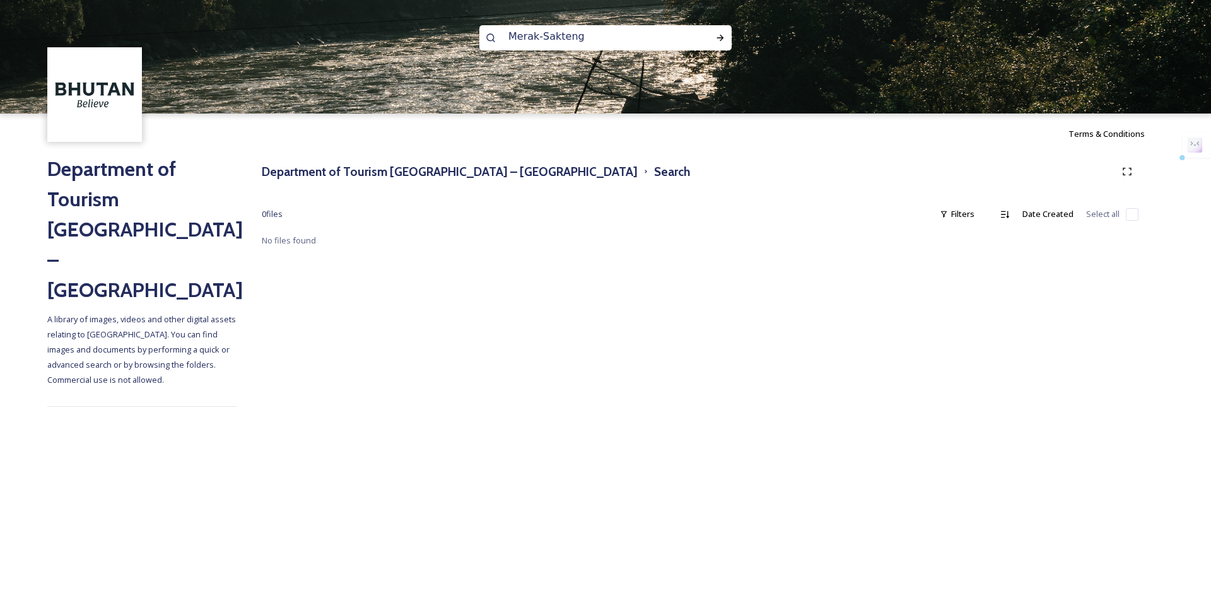
click at [537, 38] on input "Merak-Sakteng" at bounding box center [588, 37] width 173 height 28
type input "Merak Sakteng"
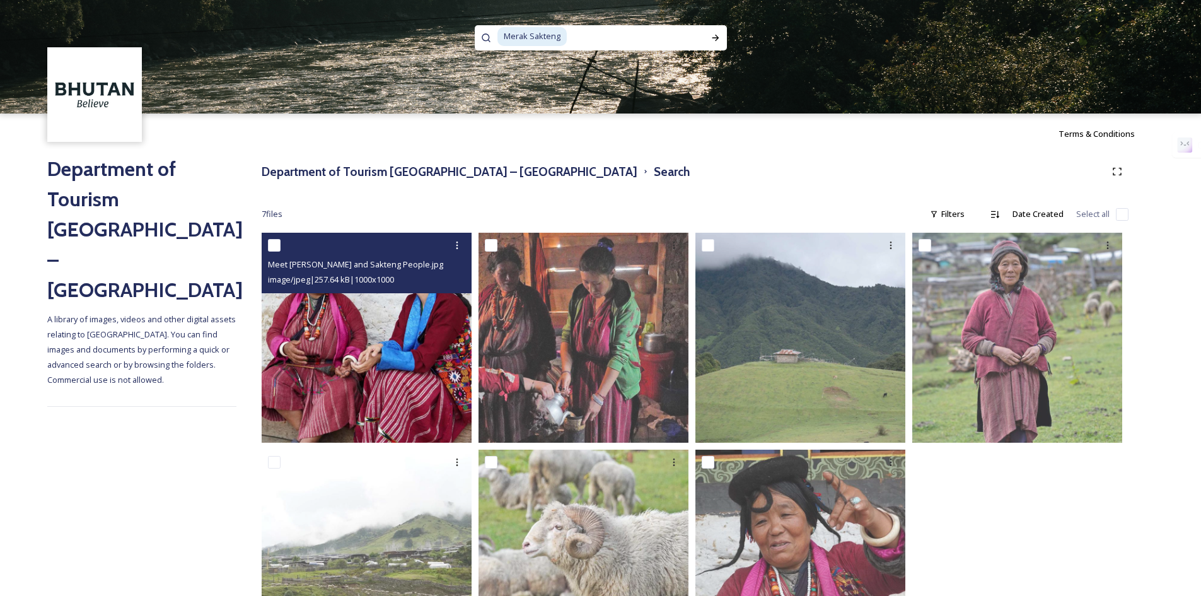
scroll to position [91, 0]
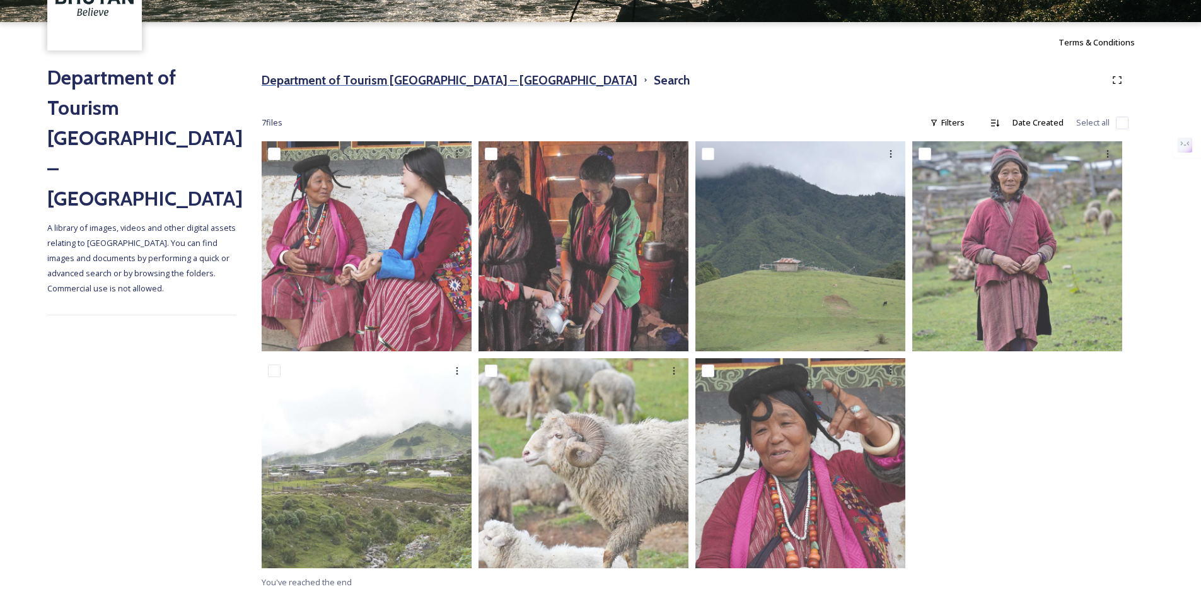
click at [292, 82] on h3 "Department of Tourism [GEOGRAPHIC_DATA] – [GEOGRAPHIC_DATA]" at bounding box center [450, 80] width 376 height 18
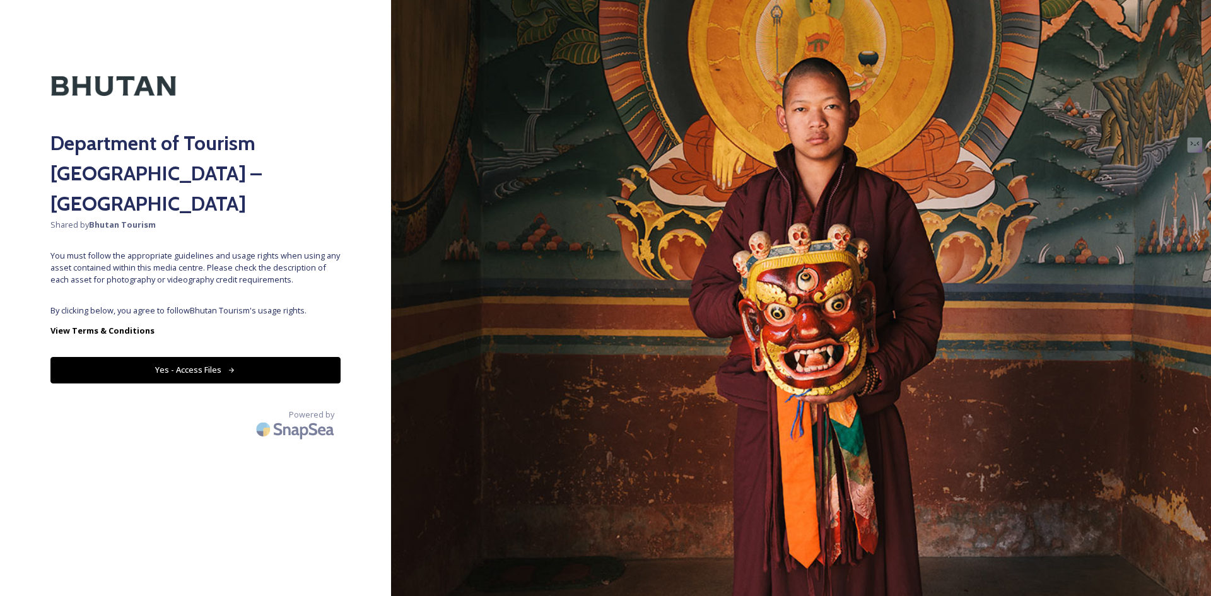
click at [239, 357] on button "Yes - Access Files" at bounding box center [195, 370] width 290 height 26
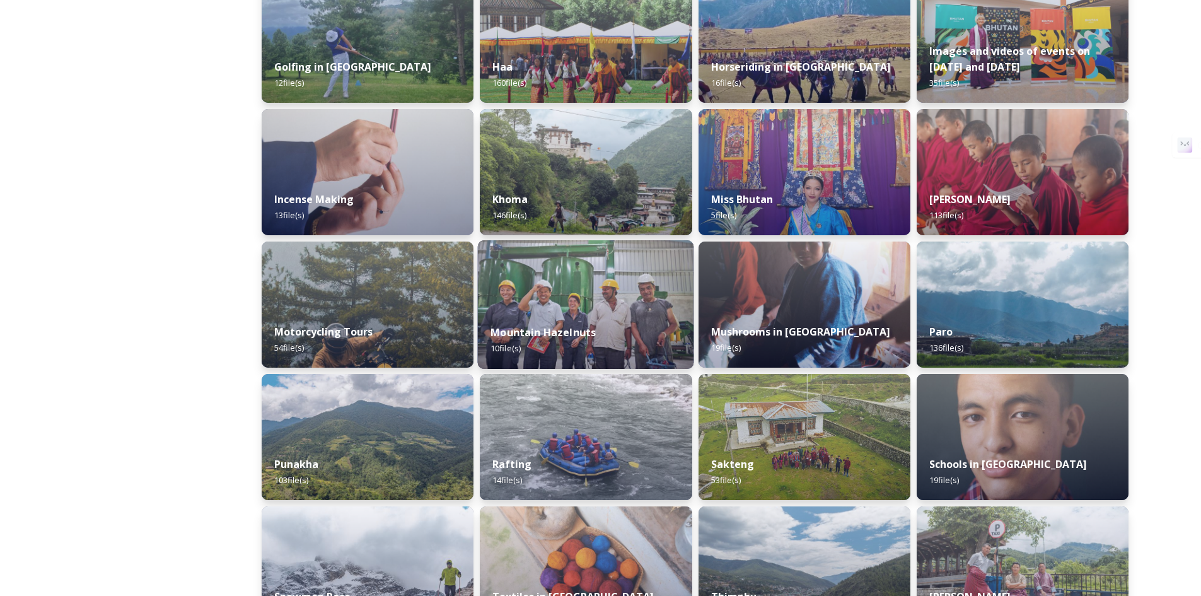
scroll to position [631, 0]
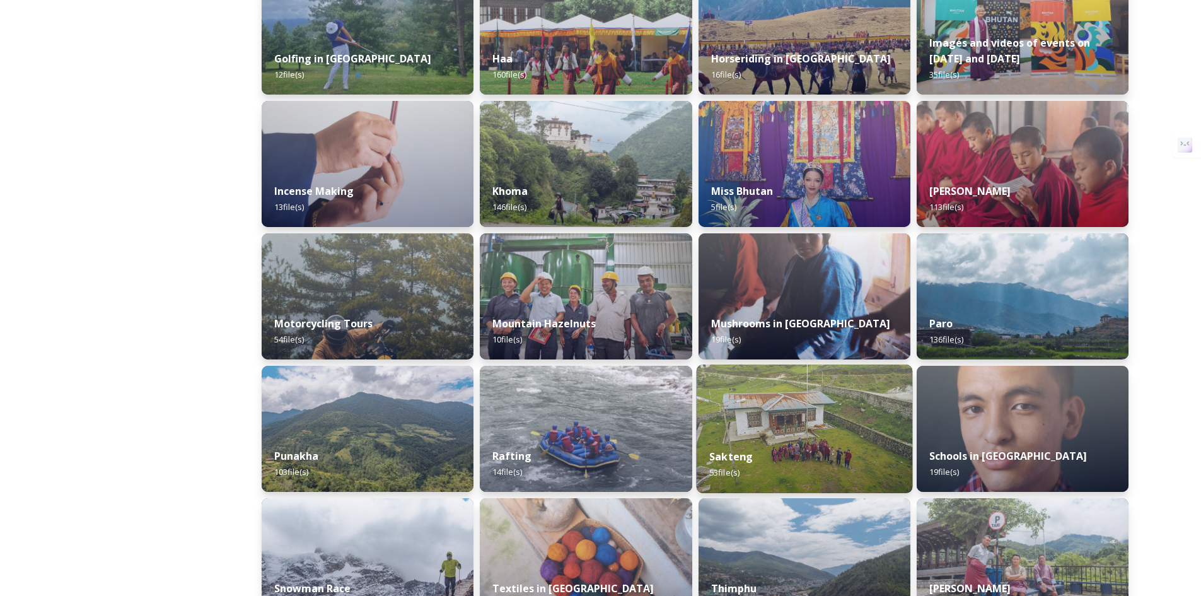
click at [795, 438] on div "Sakteng 53 file(s)" at bounding box center [804, 464] width 216 height 57
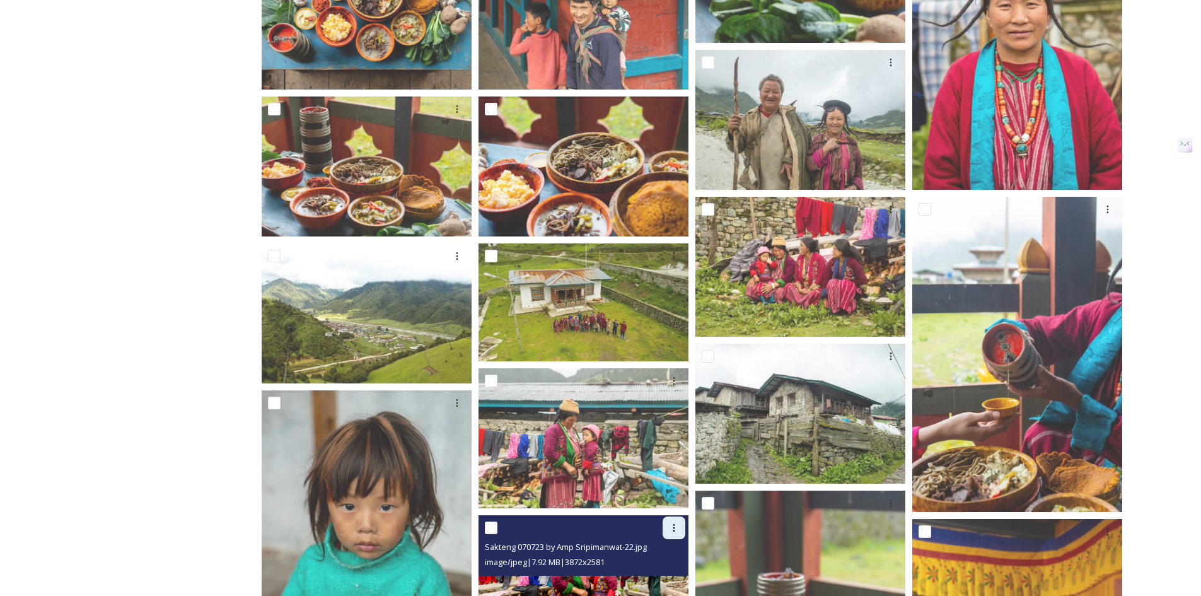
scroll to position [946, 0]
